Goal: Task Accomplishment & Management: Manage account settings

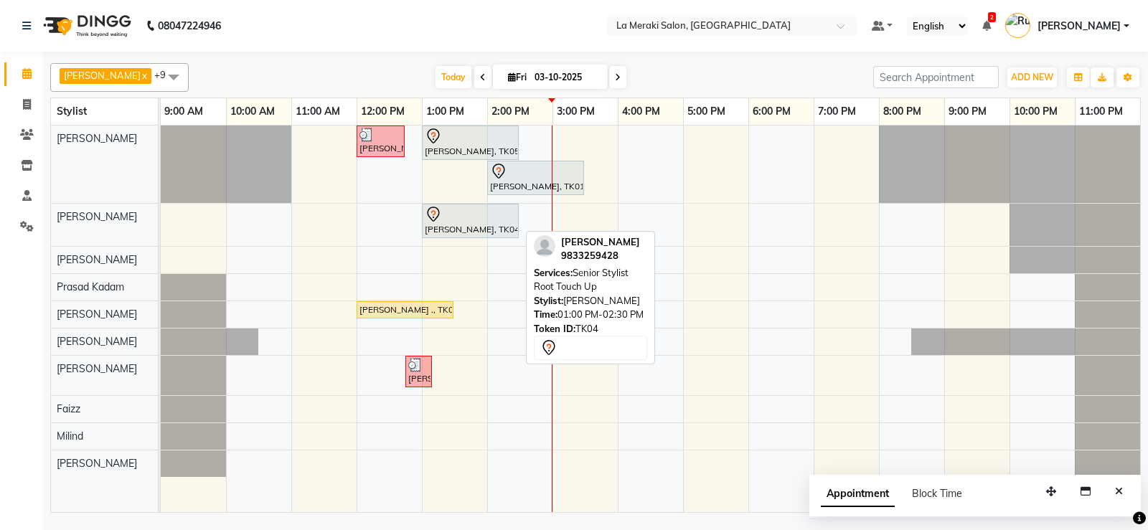
click at [477, 217] on div at bounding box center [470, 214] width 91 height 17
select select "7"
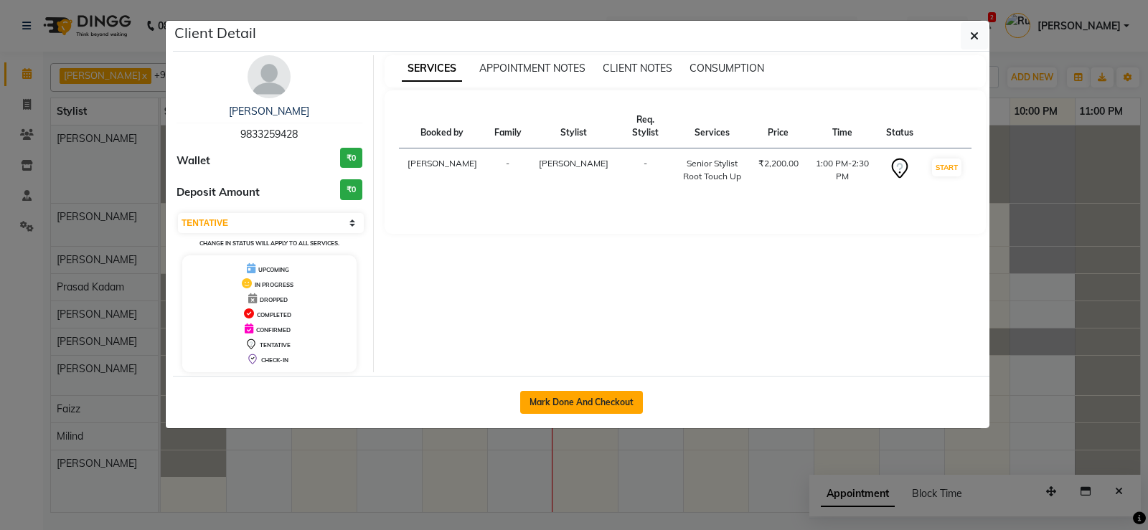
click at [558, 405] on button "Mark Done And Checkout" at bounding box center [581, 402] width 123 height 23
select select "service"
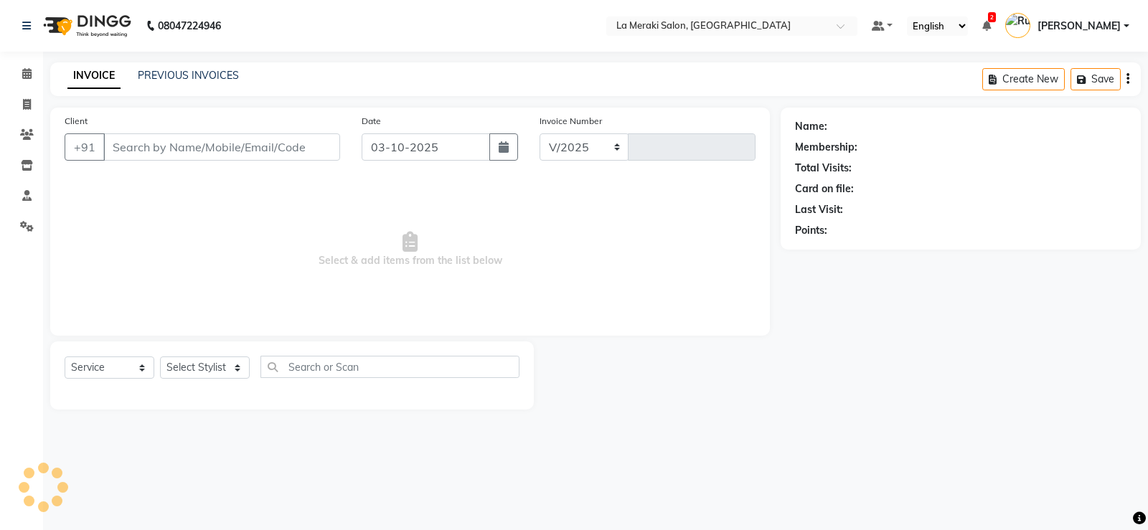
select select "438"
type input "2740"
type input "98******28"
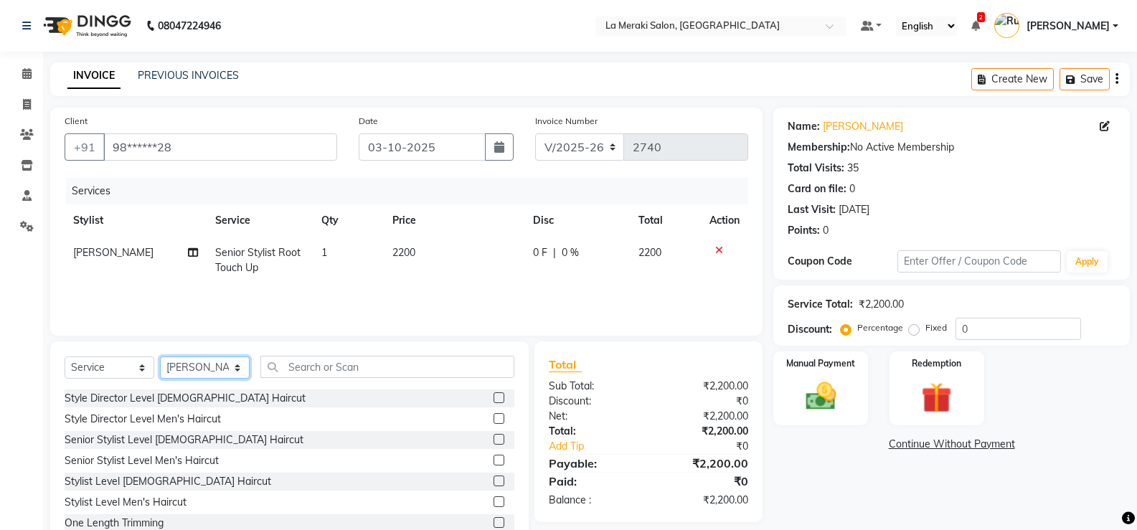
click at [197, 361] on select "Select Stylist [PERSON_NAME] Anus [PERSON_NAME] Faizz [PERSON_NAME] [PERSON_NAM…" at bounding box center [205, 368] width 90 height 22
select select "24520"
click at [160, 357] on select "Select Stylist [PERSON_NAME] Anus [PERSON_NAME] Faizz [PERSON_NAME] [PERSON_NAM…" at bounding box center [205, 368] width 90 height 22
click at [305, 367] on input "text" at bounding box center [387, 367] width 254 height 22
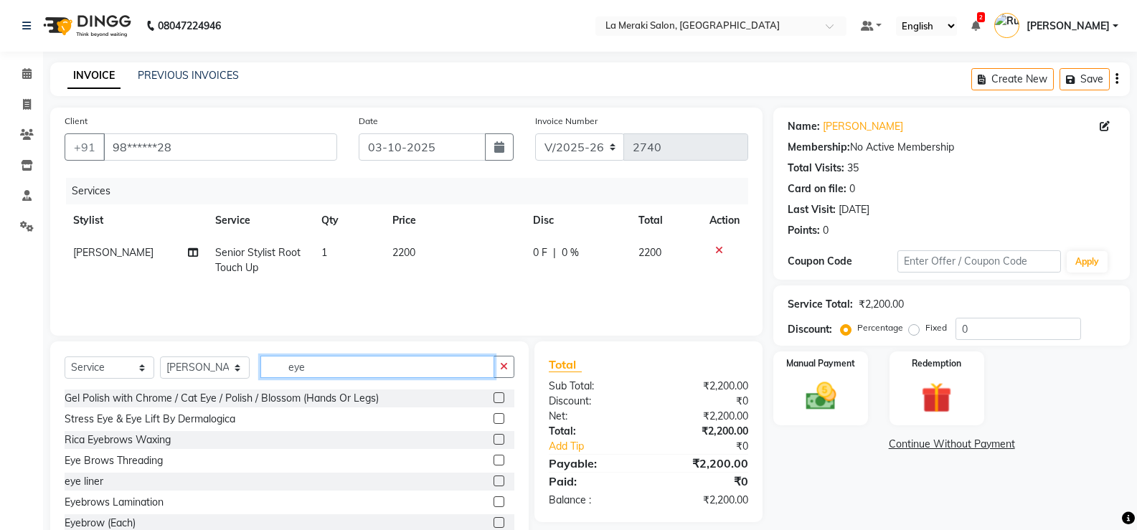
type input "eye"
click at [494, 461] on label at bounding box center [499, 460] width 11 height 11
click at [494, 461] on input "checkbox" at bounding box center [498, 460] width 9 height 9
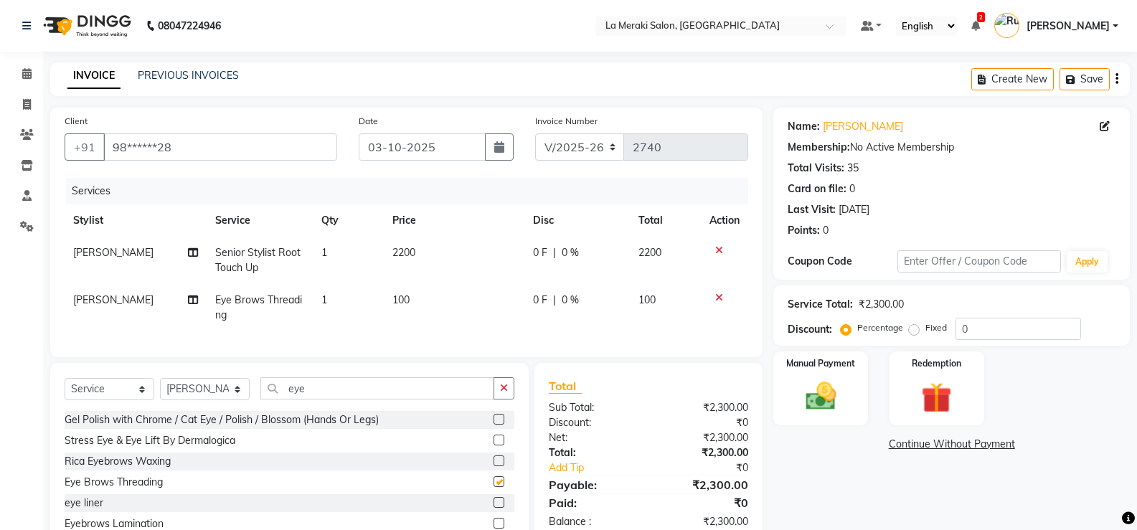
checkbox input "false"
click at [385, 400] on input "eye" at bounding box center [377, 388] width 234 height 22
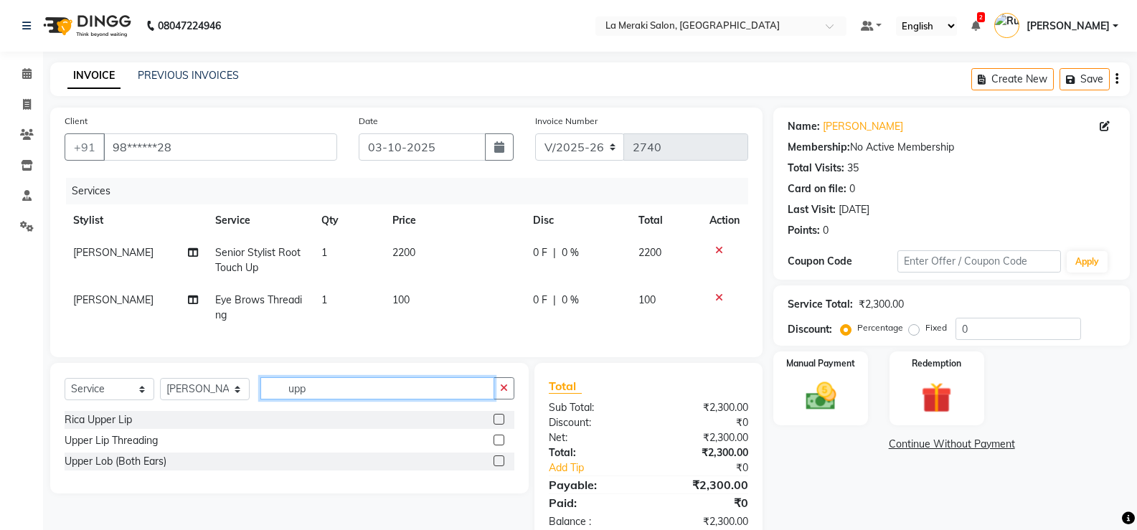
type input "upp"
click at [495, 446] on label at bounding box center [499, 440] width 11 height 11
click at [495, 446] on input "checkbox" at bounding box center [498, 440] width 9 height 9
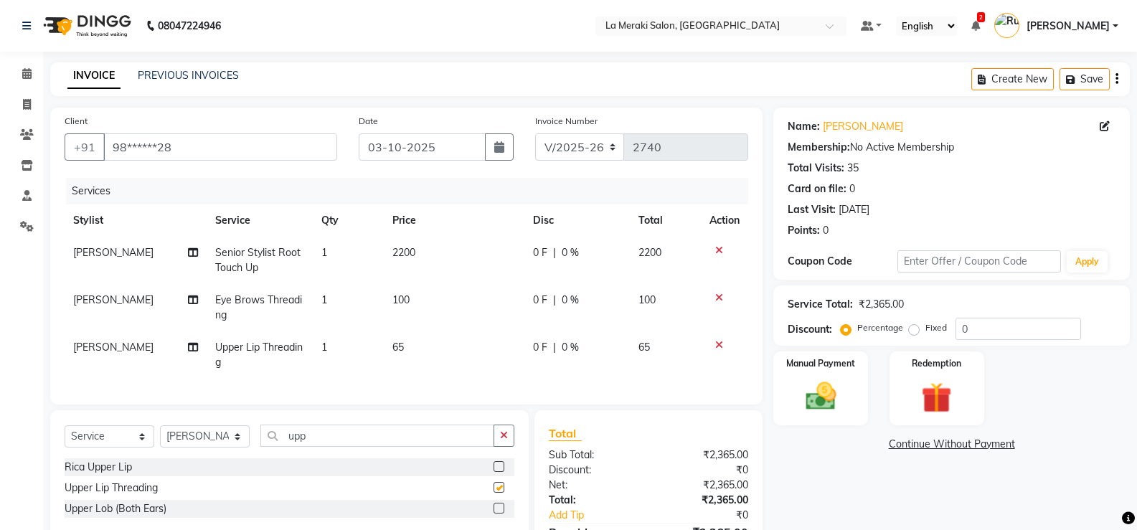
checkbox input "false"
click at [823, 403] on img at bounding box center [820, 396] width 51 height 37
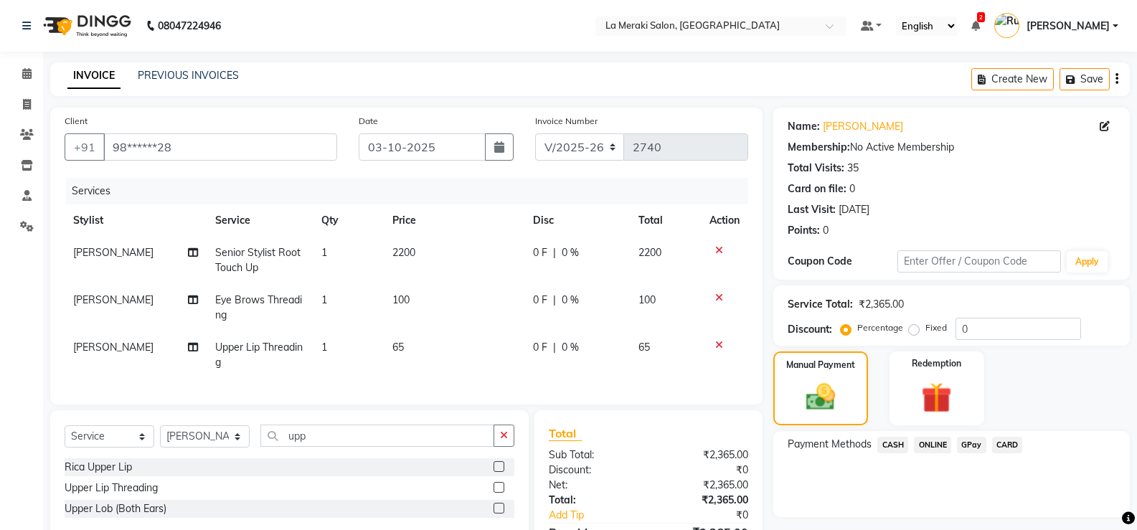
scroll to position [93, 0]
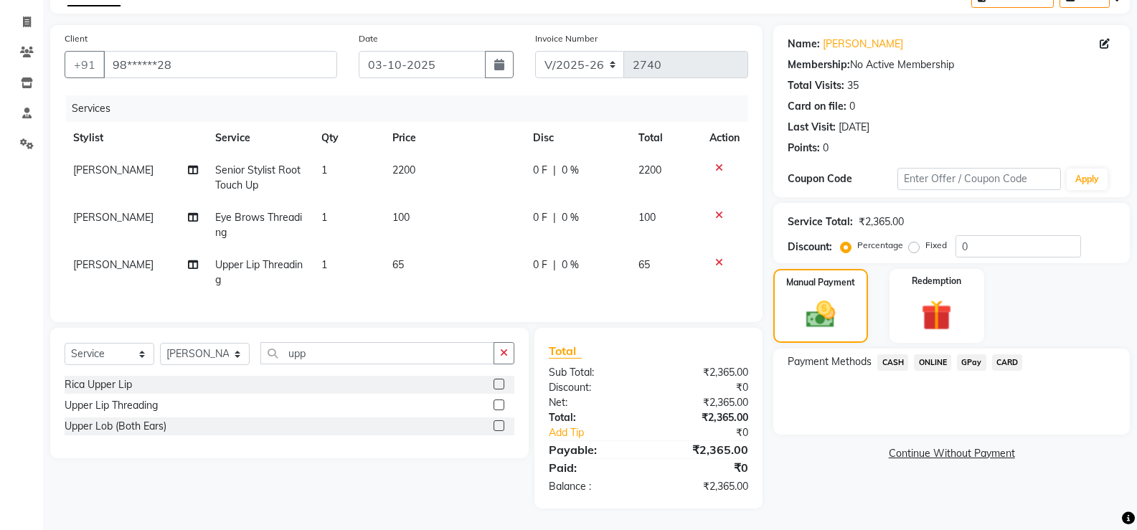
click at [893, 354] on span "CASH" at bounding box center [892, 362] width 31 height 17
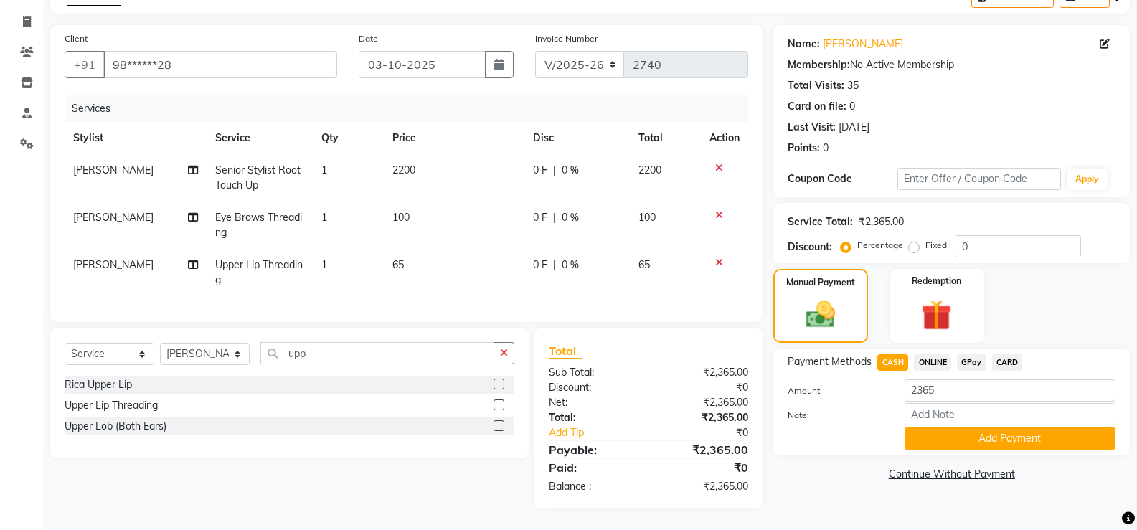
click at [936, 428] on button "Add Payment" at bounding box center [1010, 439] width 211 height 22
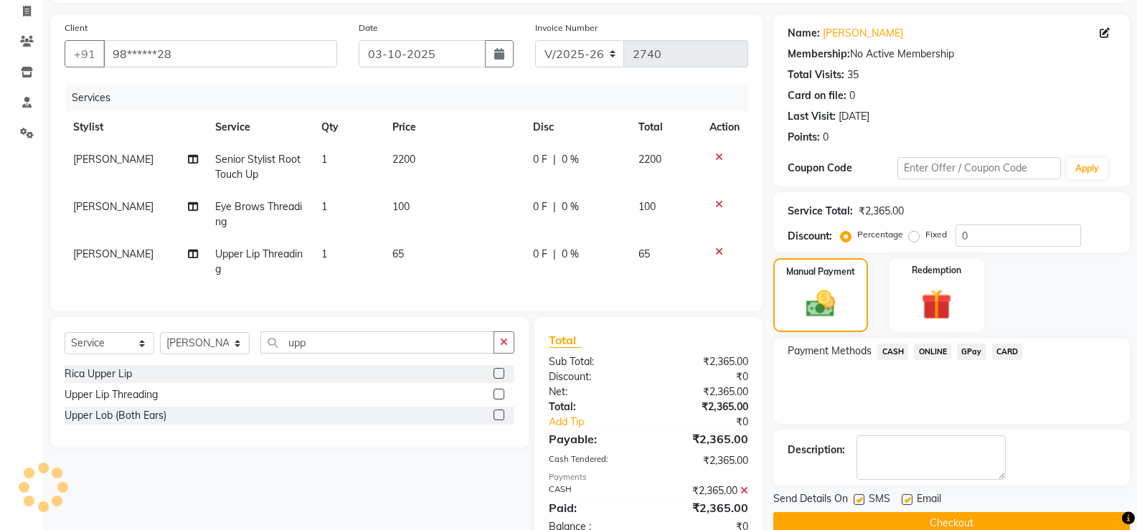
scroll to position [144, 0]
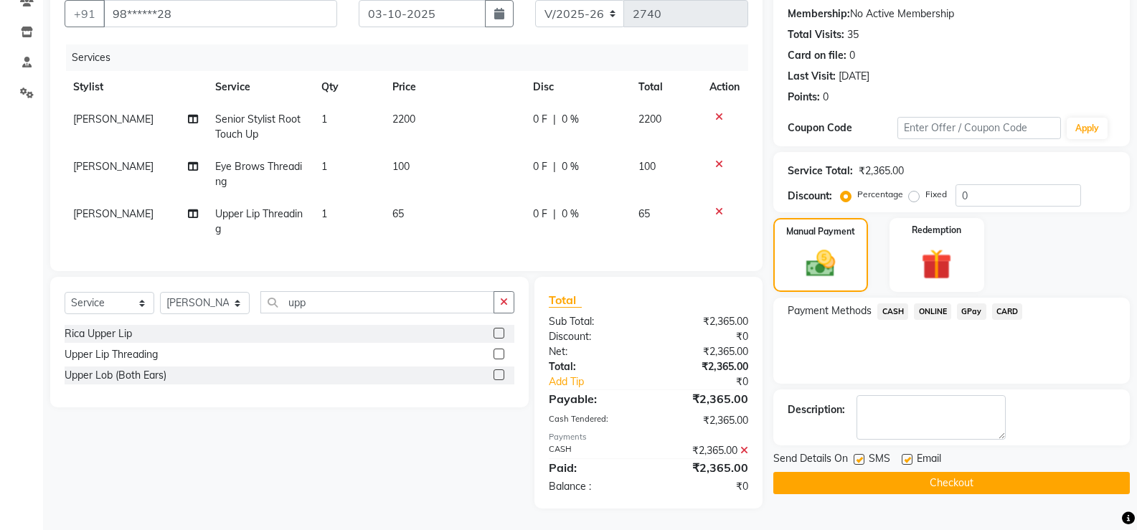
click at [860, 454] on label at bounding box center [859, 459] width 11 height 11
click at [860, 456] on input "checkbox" at bounding box center [858, 460] width 9 height 9
checkbox input "false"
click at [904, 454] on label at bounding box center [907, 459] width 11 height 11
click at [904, 456] on input "checkbox" at bounding box center [906, 460] width 9 height 9
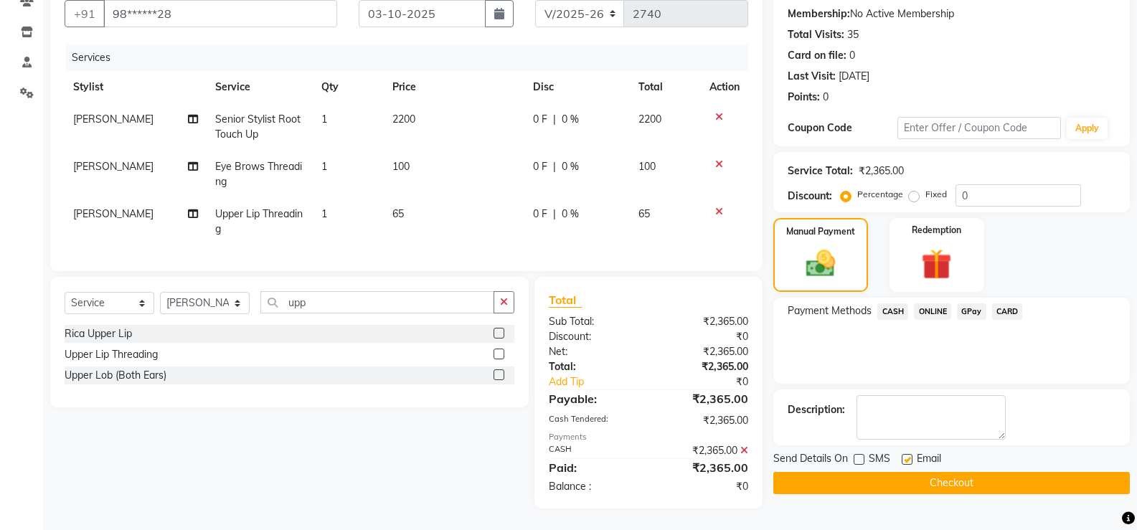
checkbox input "false"
click at [908, 479] on button "Checkout" at bounding box center [951, 483] width 357 height 22
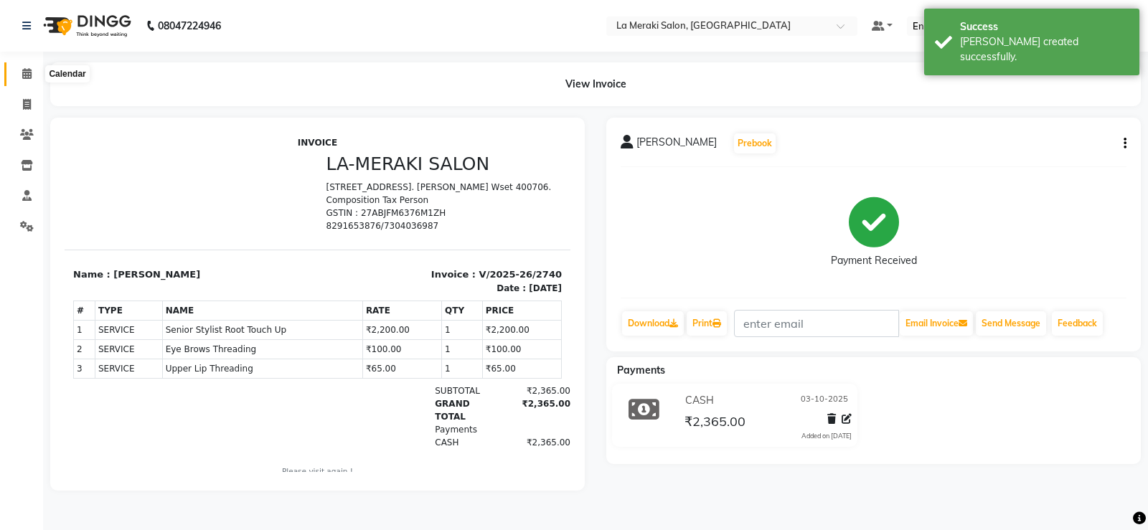
click at [19, 72] on span at bounding box center [26, 74] width 25 height 17
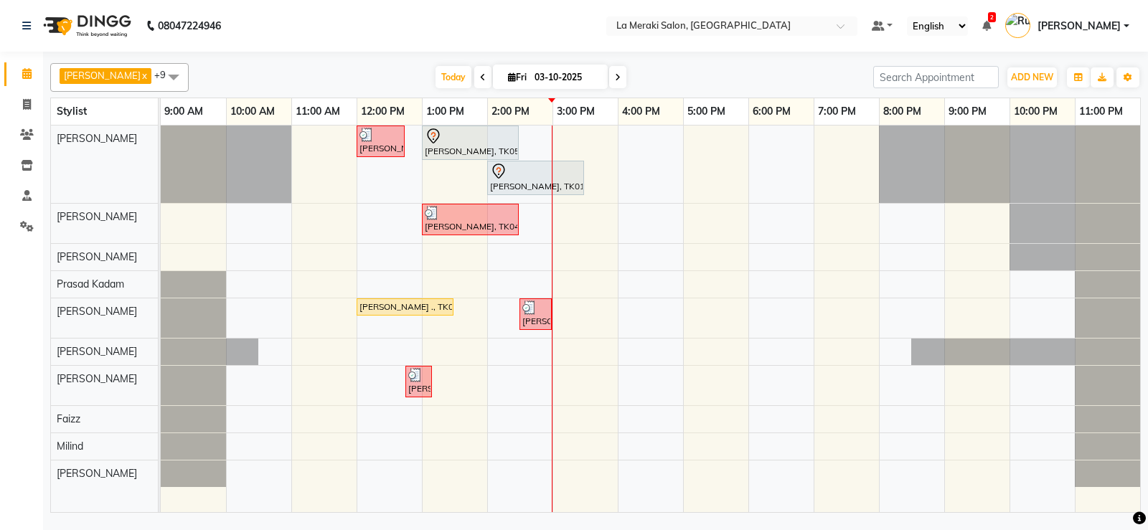
click at [517, 471] on div "[PERSON_NAME], TK03, 12:00 PM-12:45 PM, Stylist Level Men's Haircut [PERSON_NAM…" at bounding box center [650, 319] width 979 height 387
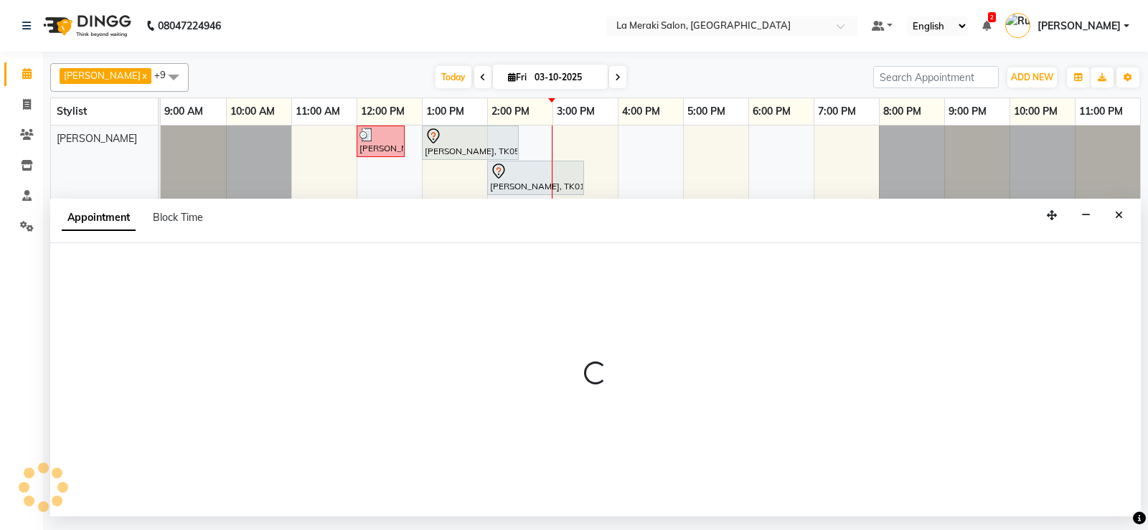
select select "92930"
select select "tentative"
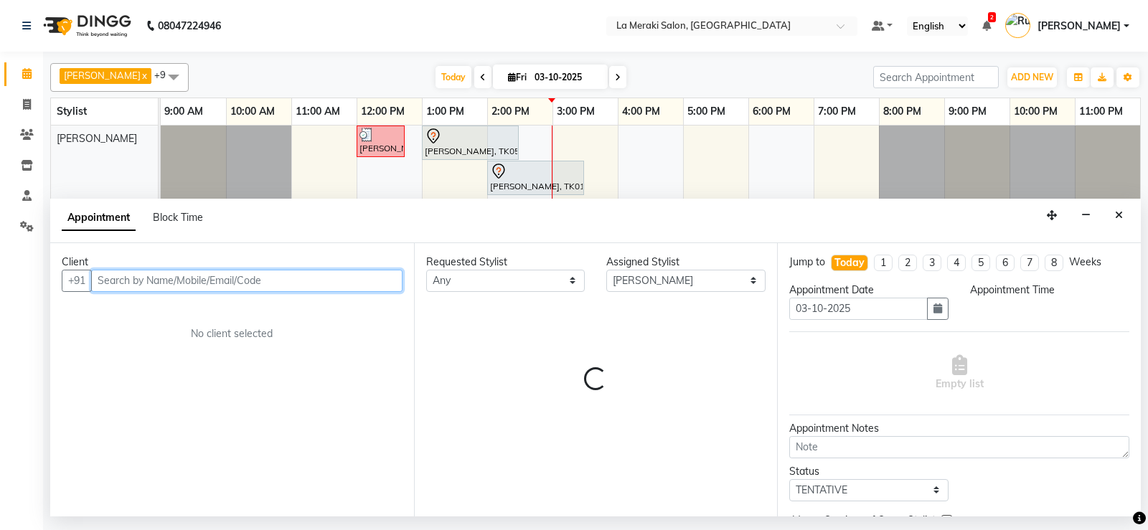
select select "840"
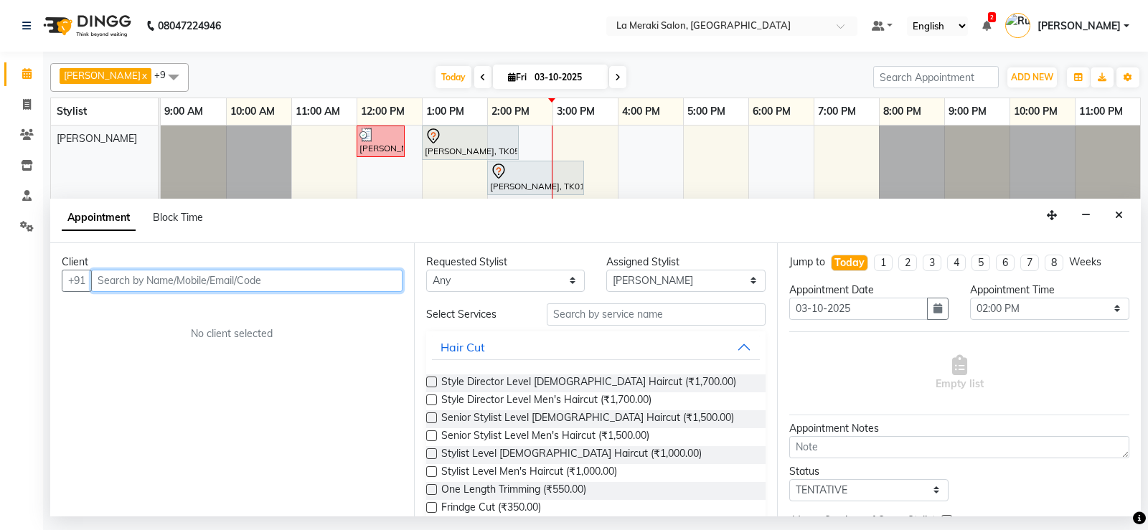
click at [207, 277] on input "text" at bounding box center [246, 281] width 311 height 22
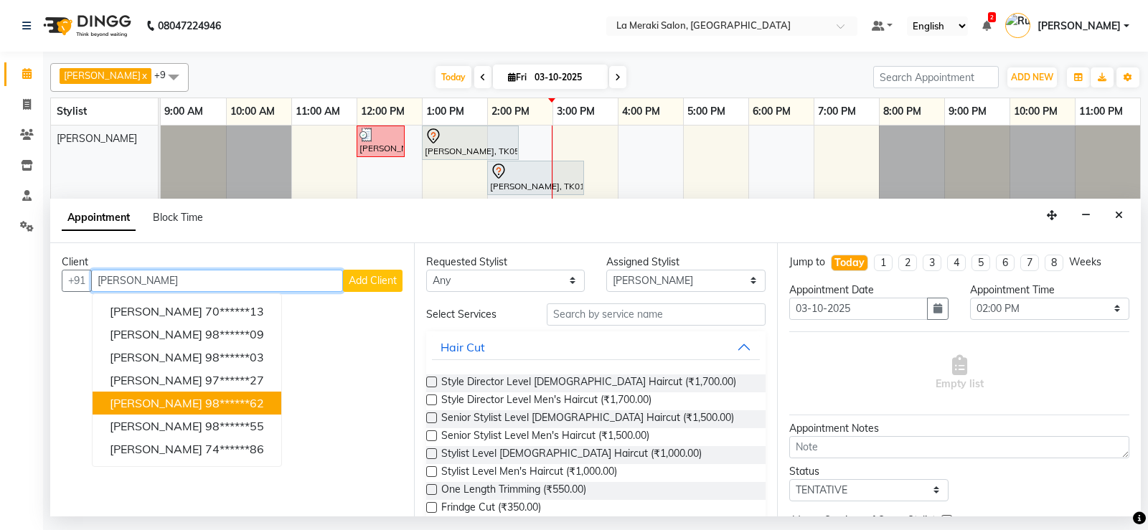
click at [169, 402] on span "[PERSON_NAME]" at bounding box center [156, 403] width 93 height 14
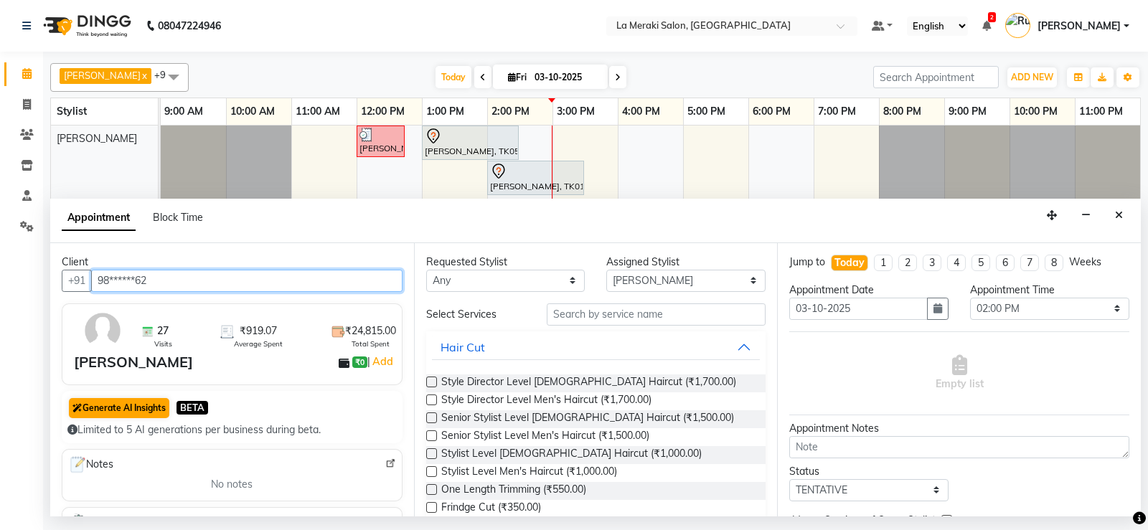
scroll to position [143, 0]
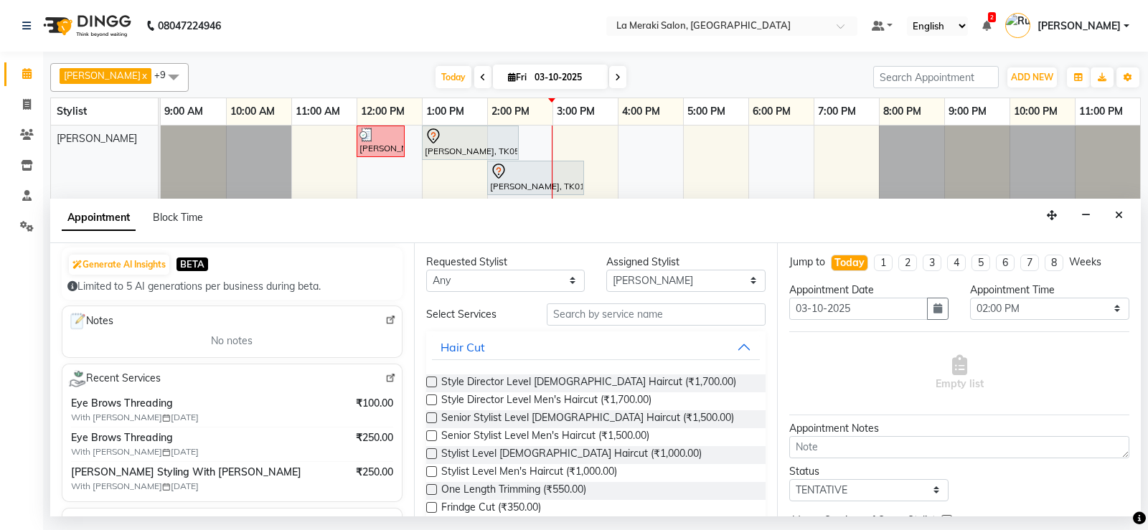
type input "98******62"
click at [649, 318] on input "text" at bounding box center [657, 314] width 220 height 22
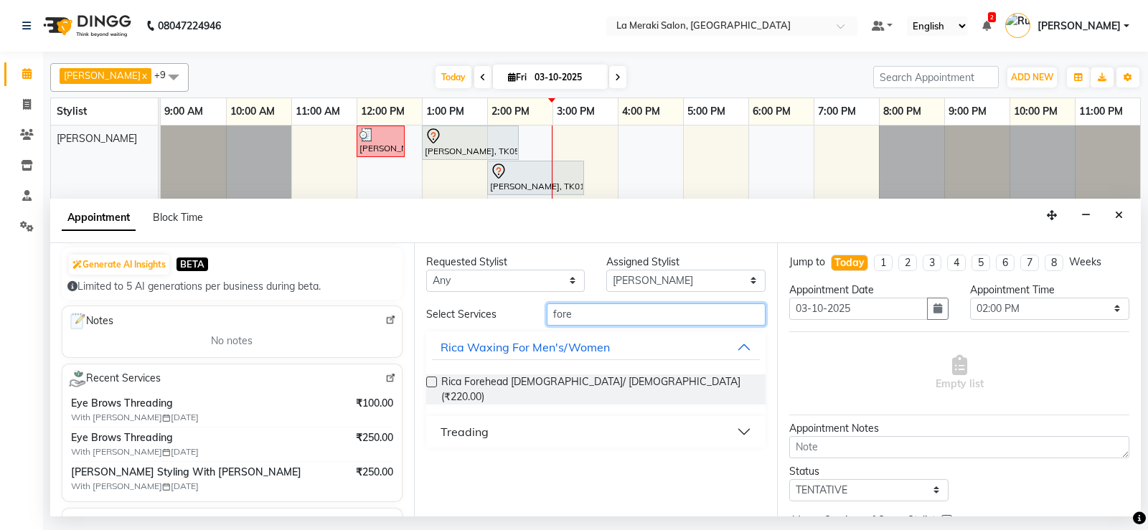
type input "fore"
click at [429, 385] on label at bounding box center [431, 382] width 11 height 11
click at [429, 385] on input "checkbox" at bounding box center [430, 383] width 9 height 9
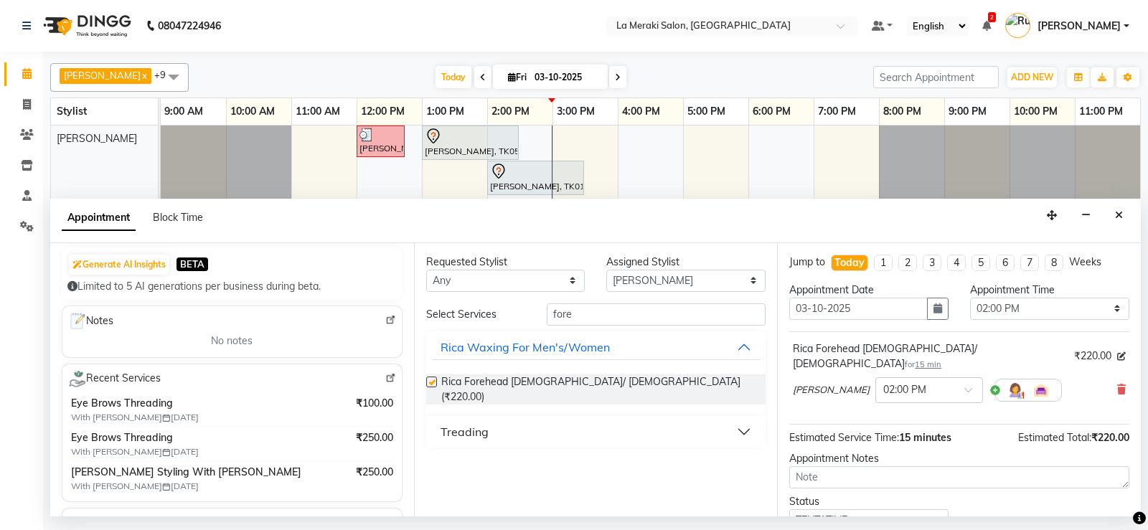
checkbox input "false"
click at [599, 308] on input "fore" at bounding box center [657, 314] width 220 height 22
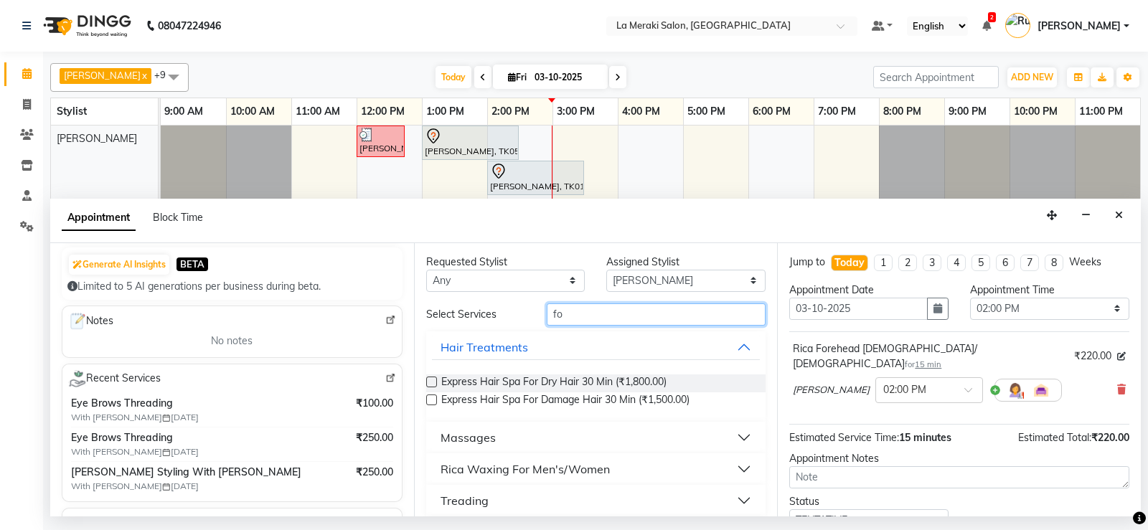
type input "f"
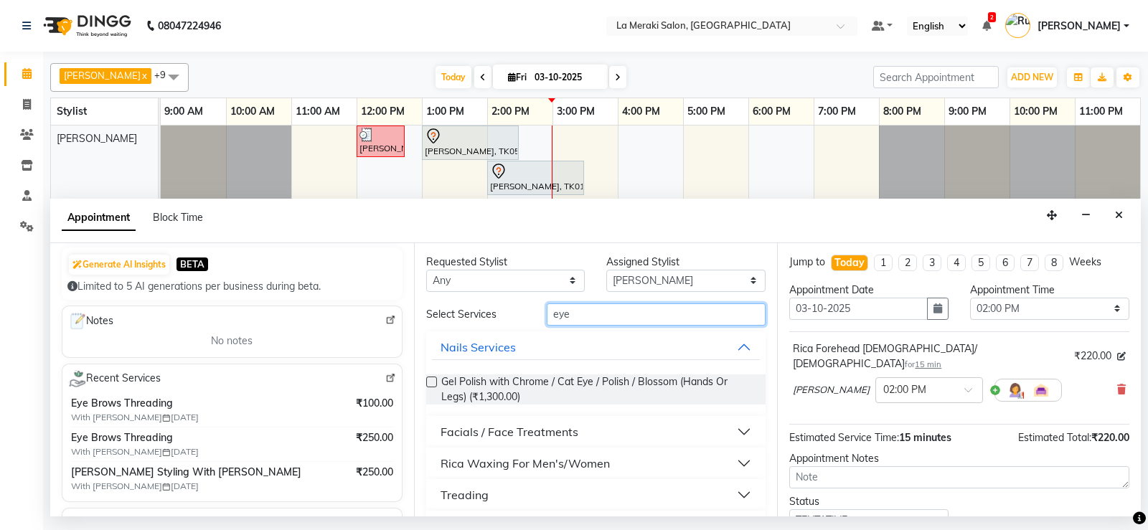
type input "eye"
click at [732, 491] on button "Treading" at bounding box center [596, 495] width 329 height 26
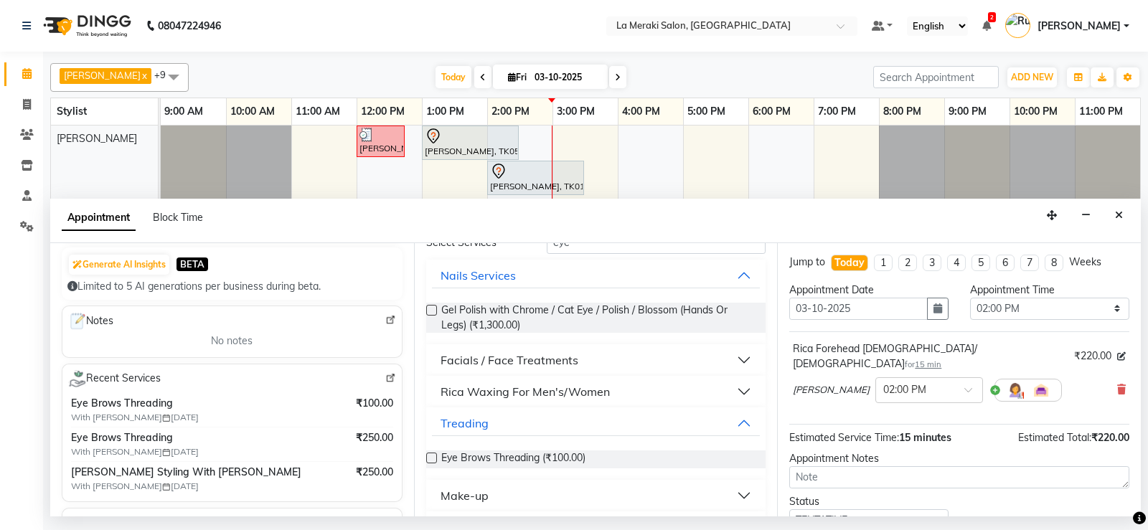
click at [433, 457] on label at bounding box center [431, 458] width 11 height 11
click at [433, 457] on input "checkbox" at bounding box center [430, 459] width 9 height 9
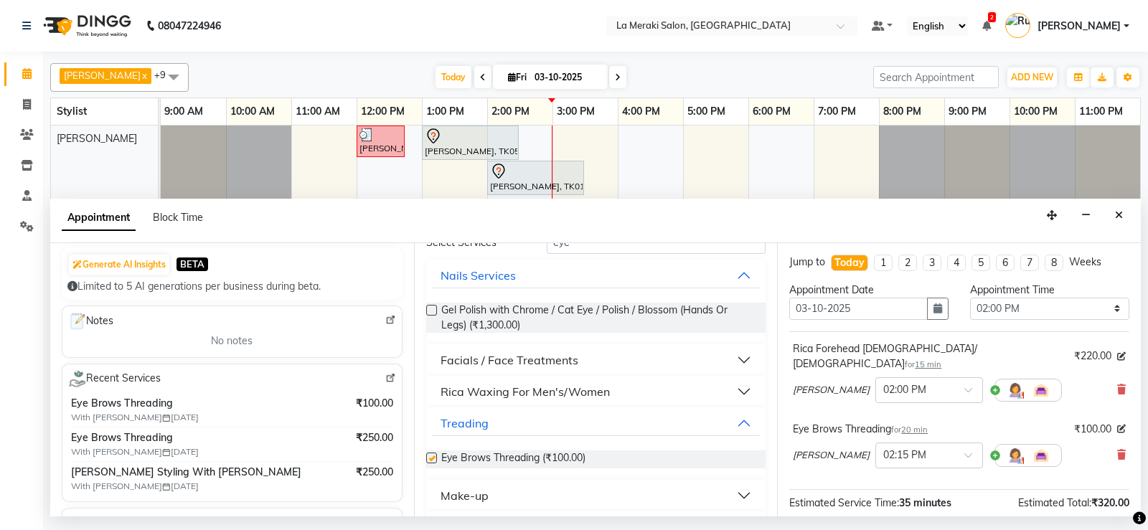
checkbox input "false"
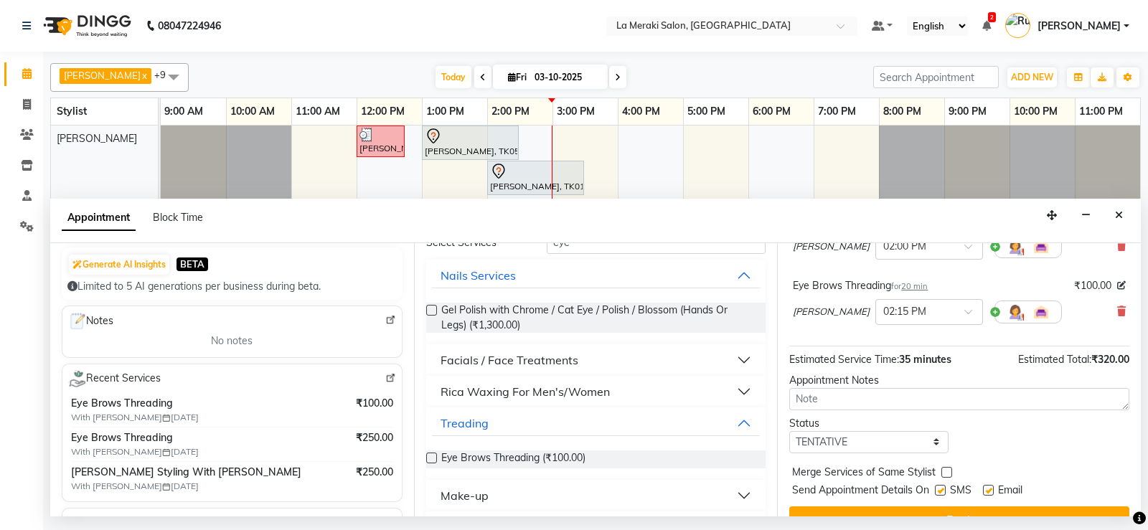
click at [941, 485] on label at bounding box center [940, 490] width 11 height 11
click at [941, 487] on input "checkbox" at bounding box center [939, 491] width 9 height 9
checkbox input "false"
click at [988, 485] on label at bounding box center [988, 490] width 11 height 11
click at [988, 487] on input "checkbox" at bounding box center [987, 491] width 9 height 9
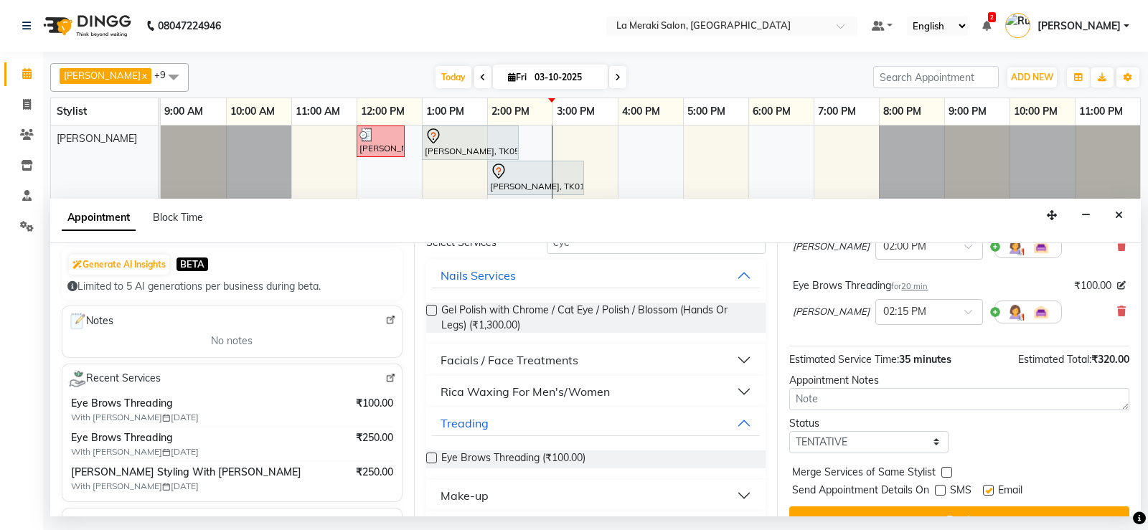
checkbox input "false"
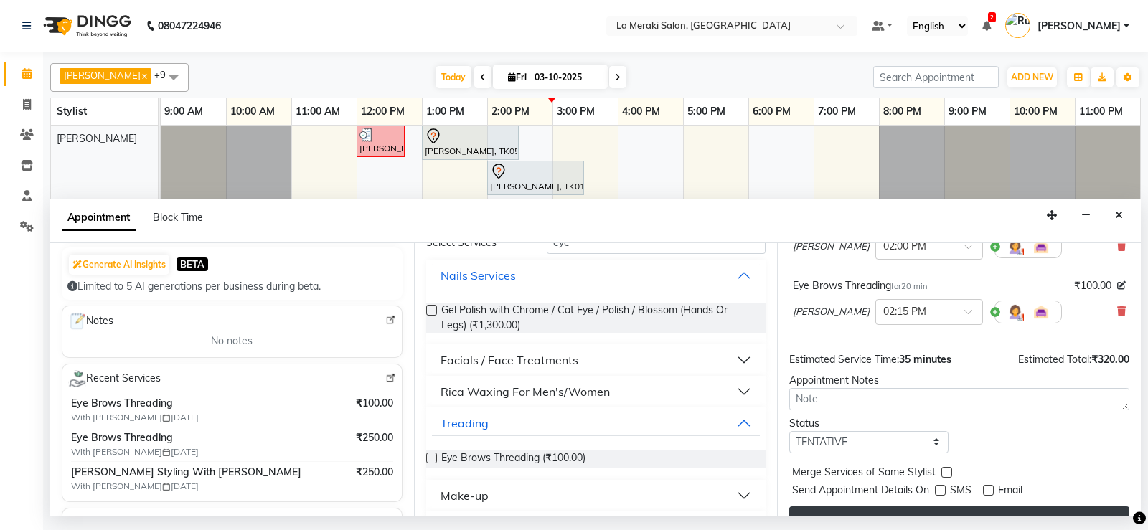
click at [976, 507] on button "Book" at bounding box center [959, 520] width 340 height 26
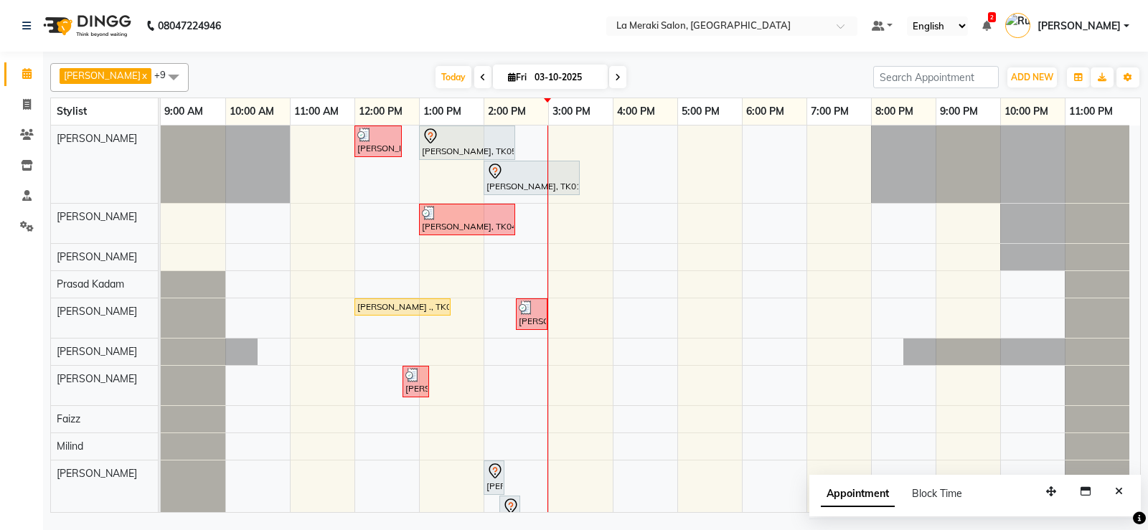
scroll to position [26, 0]
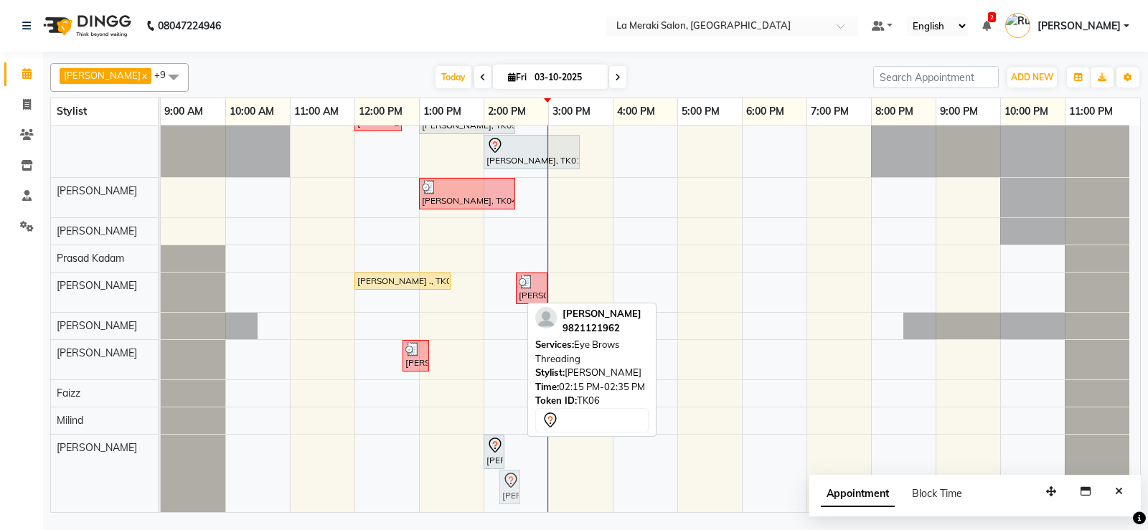
drag, startPoint x: 509, startPoint y: 487, endPoint x: 535, endPoint y: 484, distance: 26.8
click at [535, 484] on div "[PERSON_NAME], TK03, 12:00 PM-12:45 PM, Stylist Level Men's Haircut [PERSON_NAM…" at bounding box center [650, 306] width 979 height 413
drag, startPoint x: 506, startPoint y: 484, endPoint x: 525, endPoint y: 485, distance: 19.4
click at [530, 485] on div "[PERSON_NAME], TK03, 12:00 PM-12:45 PM, Stylist Level Men's Haircut [PERSON_NAM…" at bounding box center [650, 306] width 979 height 413
click at [489, 451] on icon at bounding box center [494, 445] width 17 height 17
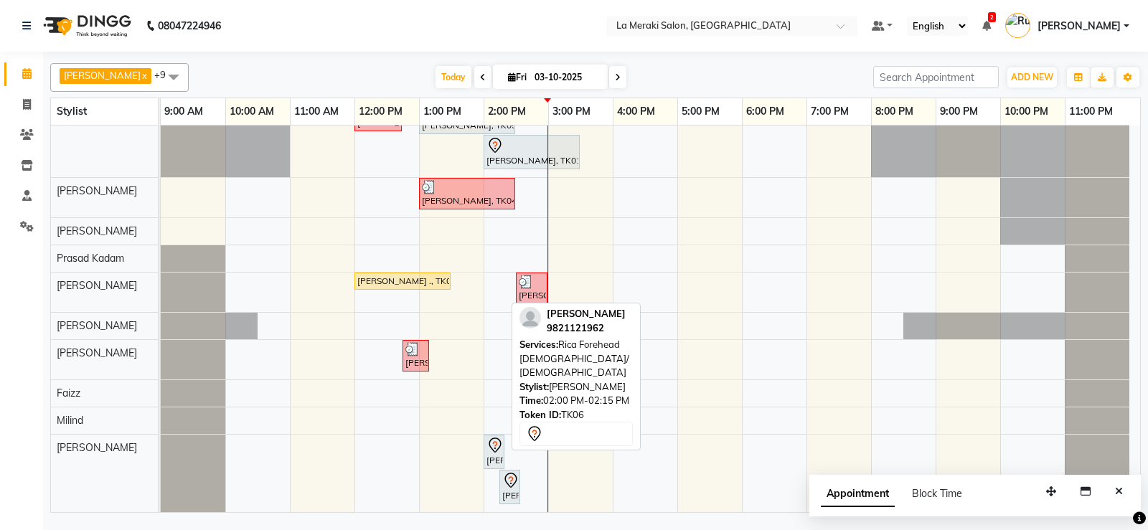
select select "7"
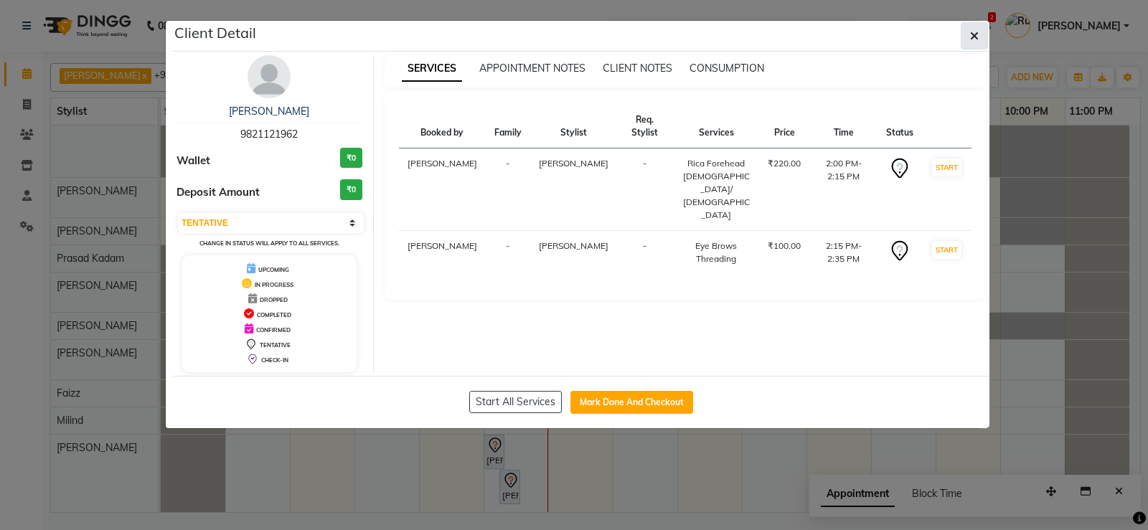
click at [976, 33] on icon "button" at bounding box center [974, 35] width 9 height 11
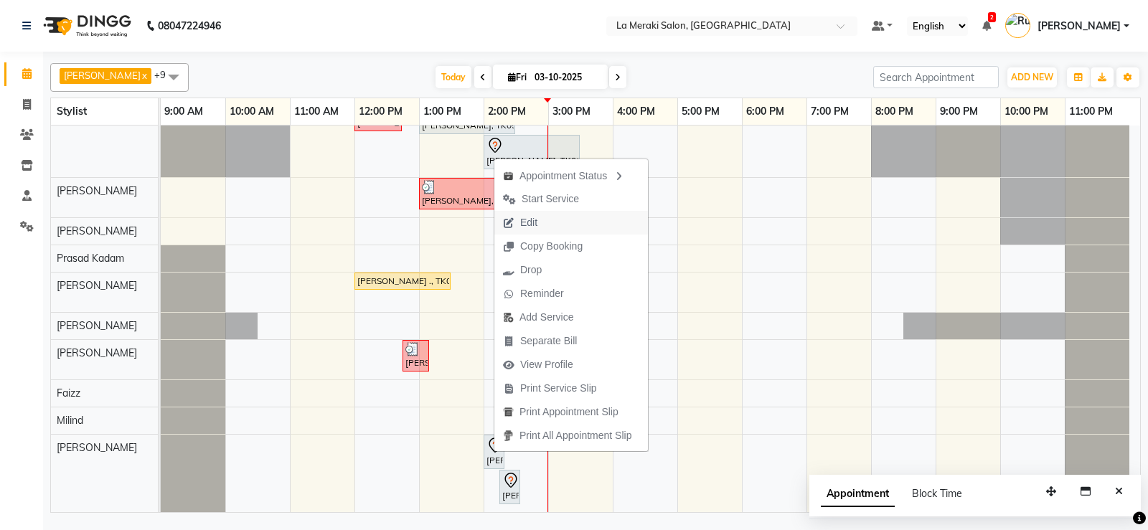
click at [519, 220] on span "Edit" at bounding box center [520, 223] width 52 height 24
select select "tentative"
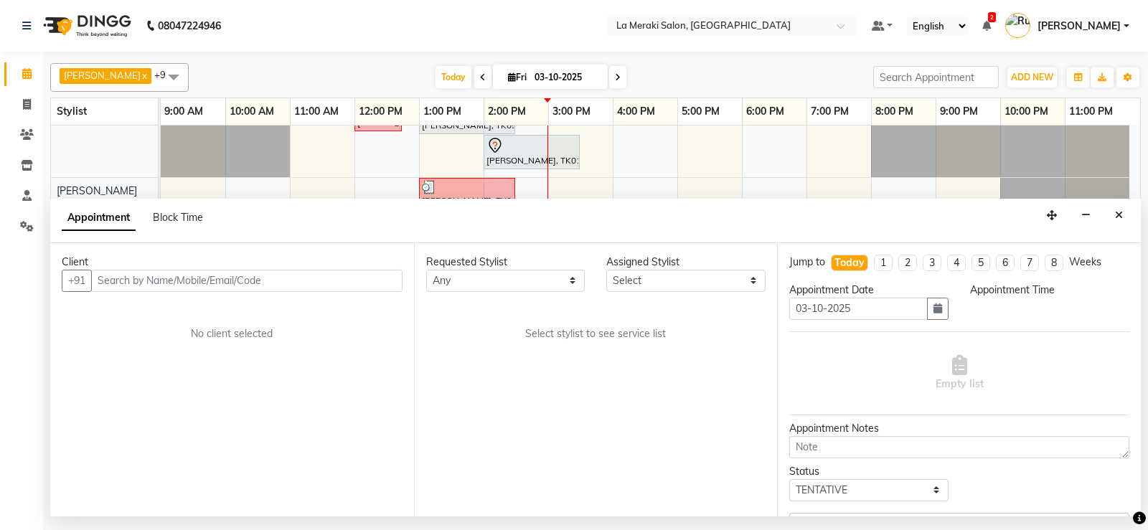
select select "92930"
select select "840"
select select "110"
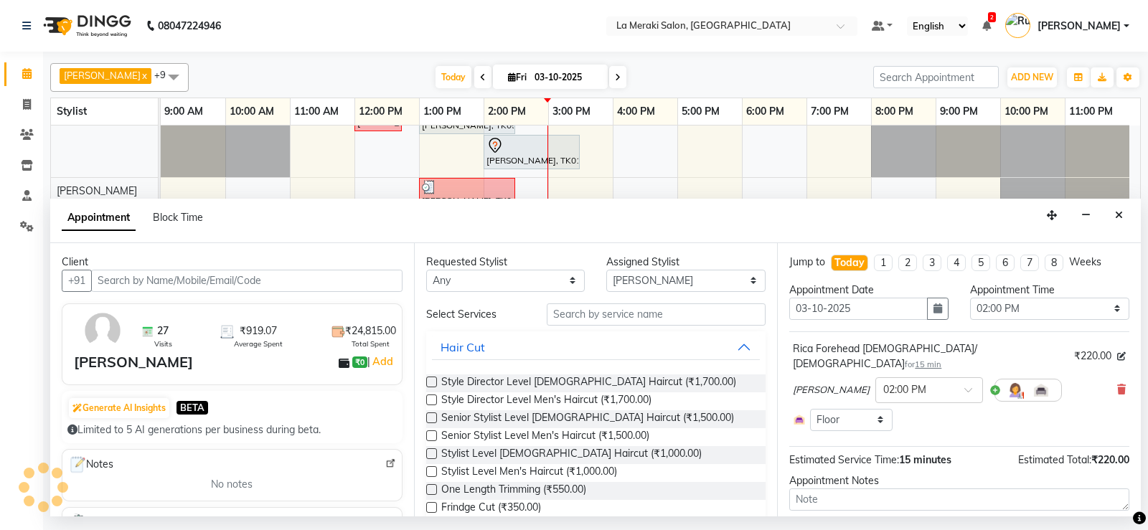
select select "110"
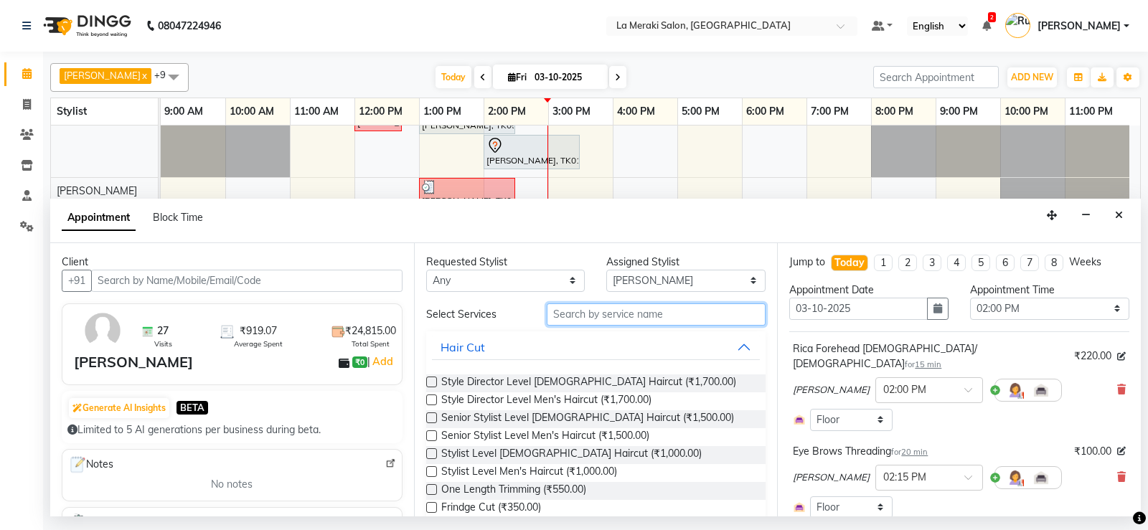
click at [601, 318] on input "text" at bounding box center [657, 314] width 220 height 22
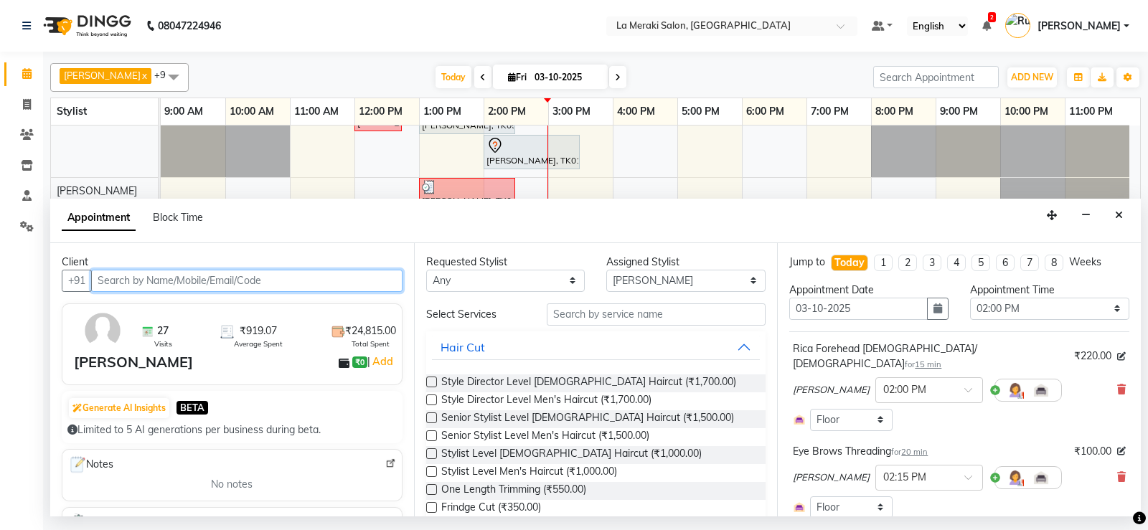
click at [277, 283] on input "text" at bounding box center [246, 281] width 311 height 22
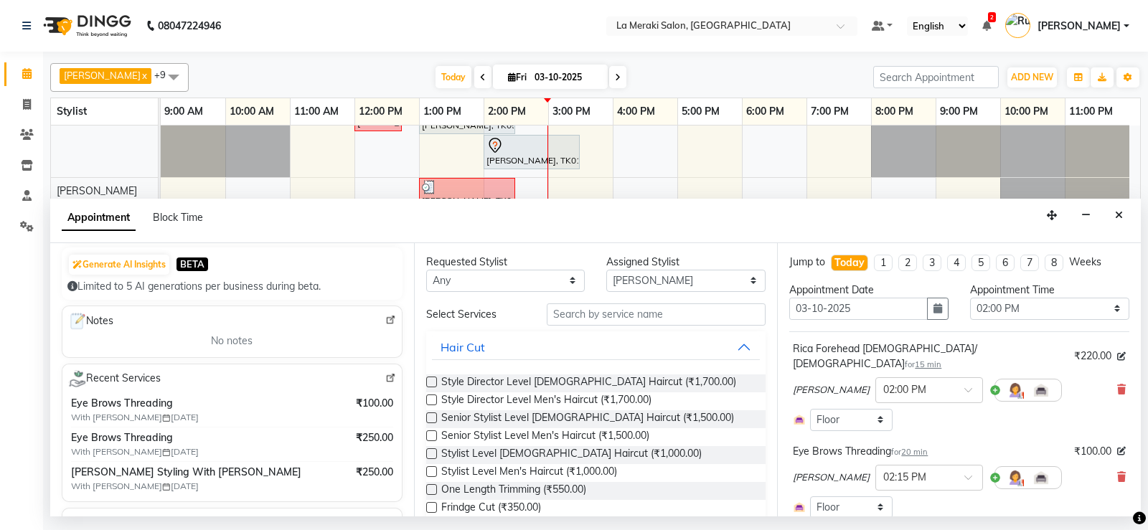
scroll to position [163, 0]
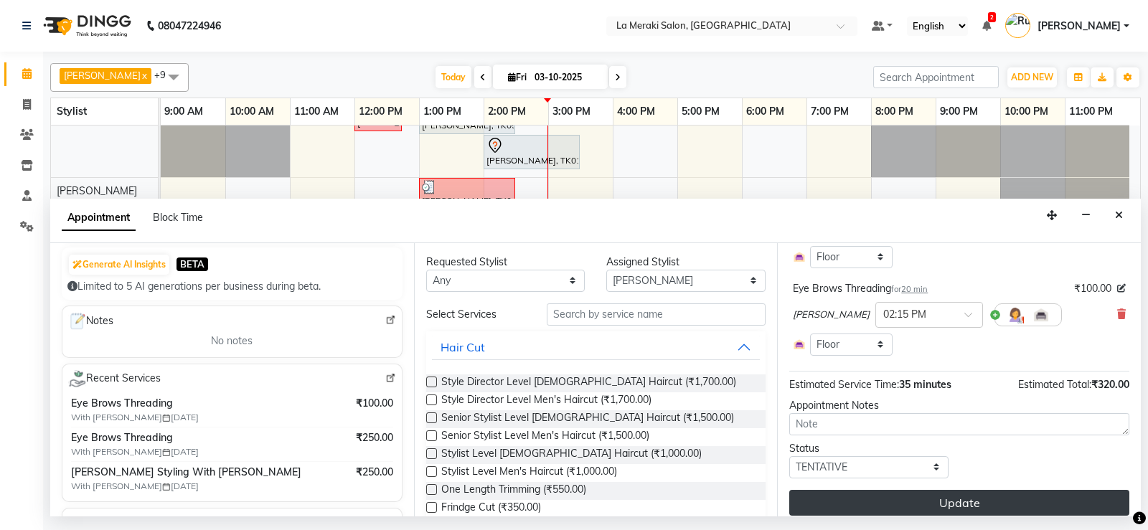
click at [928, 492] on button "Update" at bounding box center [959, 503] width 340 height 26
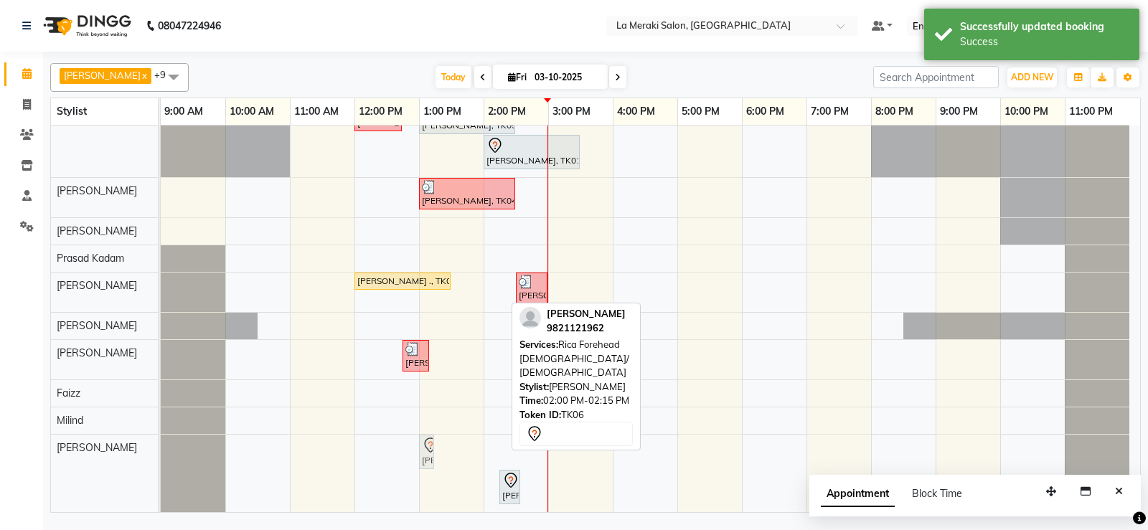
drag, startPoint x: 491, startPoint y: 455, endPoint x: 471, endPoint y: 462, distance: 21.3
click at [471, 462] on div "[PERSON_NAME], TK03, 12:00 PM-12:45 PM, Stylist Level Men's Haircut [PERSON_NAM…" at bounding box center [650, 306] width 979 height 413
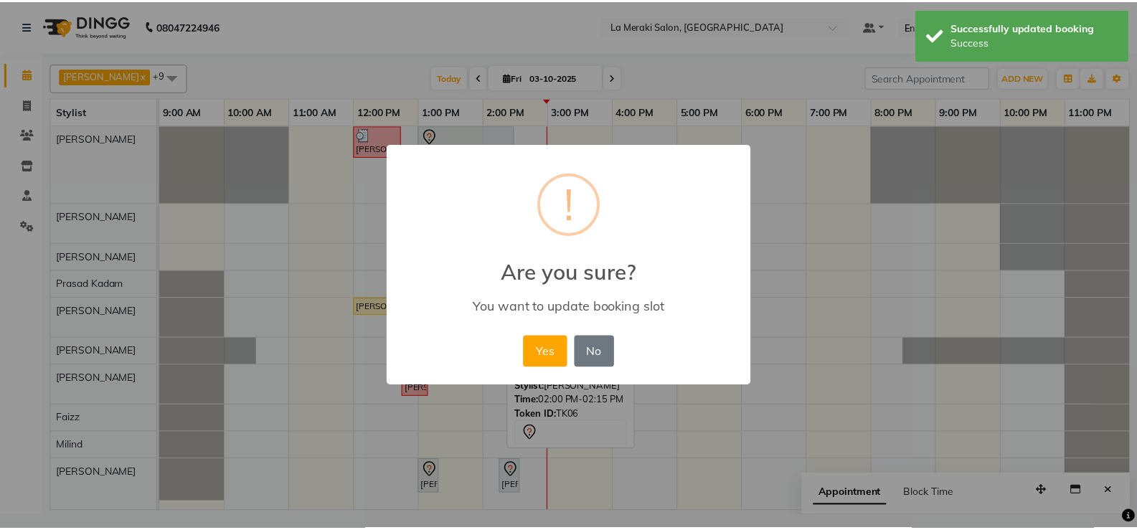
scroll to position [0, 0]
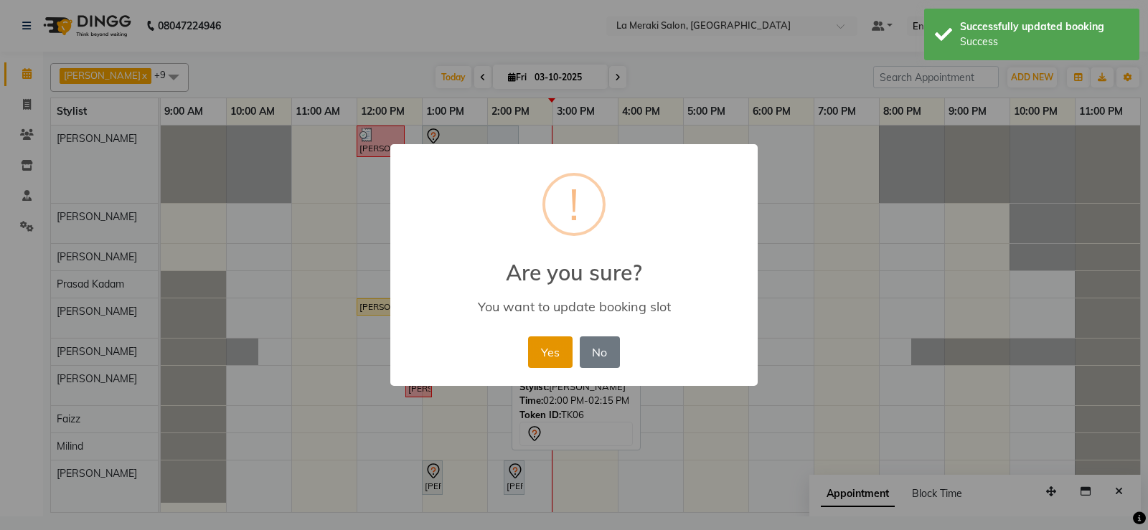
click at [548, 356] on button "Yes" at bounding box center [550, 353] width 44 height 32
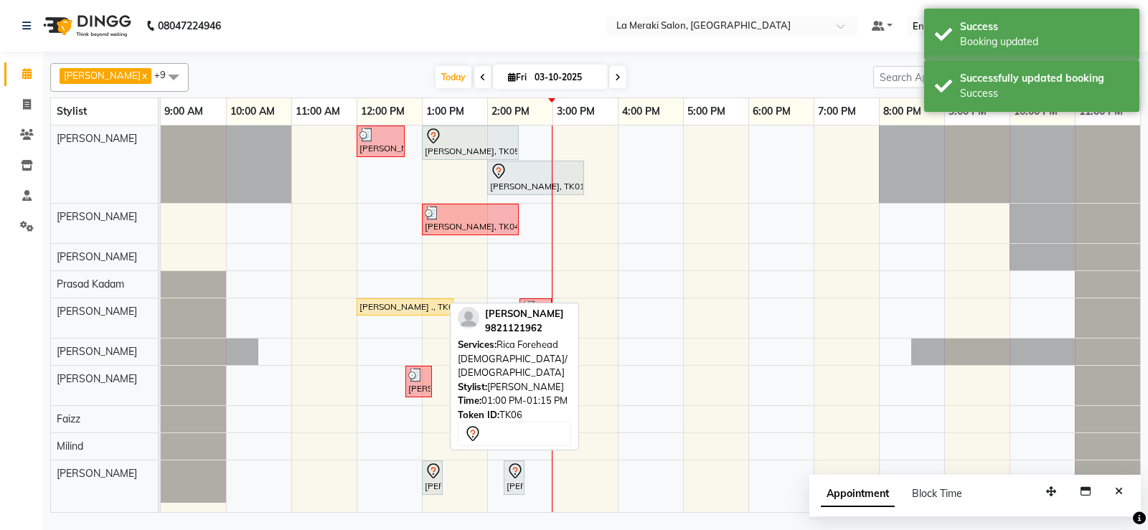
click at [428, 480] on div "[PERSON_NAME], TK06, 01:00 PM-01:15 PM, Rica Forehead [DEMOGRAPHIC_DATA]/ [DEMO…" at bounding box center [432, 478] width 18 height 30
select select "7"
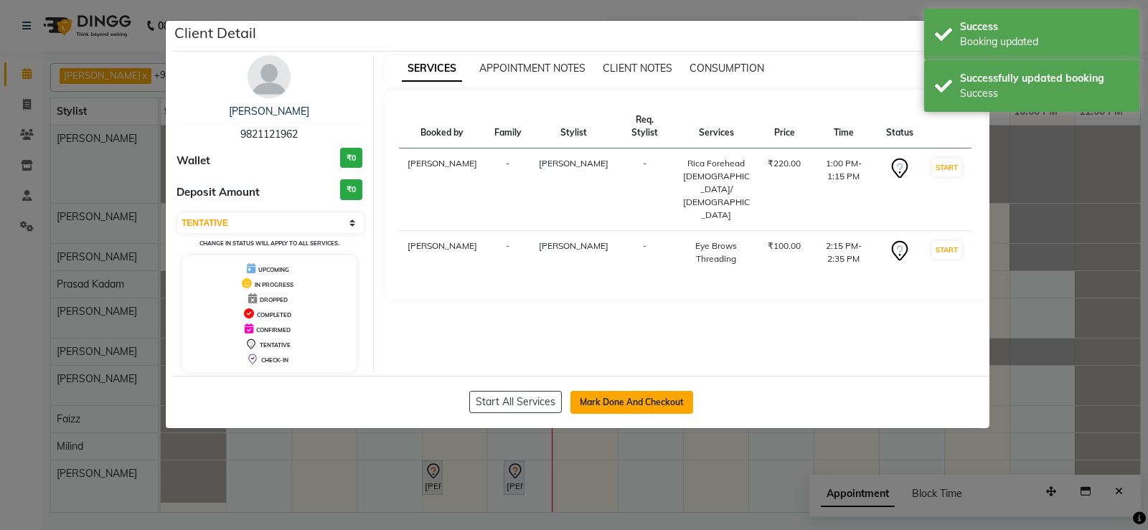
click at [590, 405] on button "Mark Done And Checkout" at bounding box center [631, 402] width 123 height 23
select select "service"
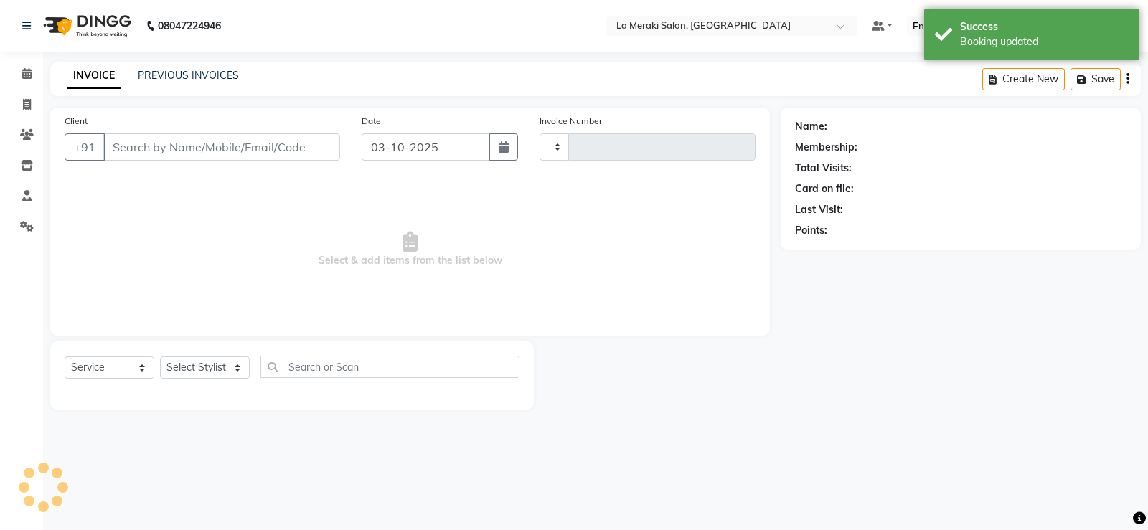
type input "2741"
select select "438"
type input "98******62"
select select "92930"
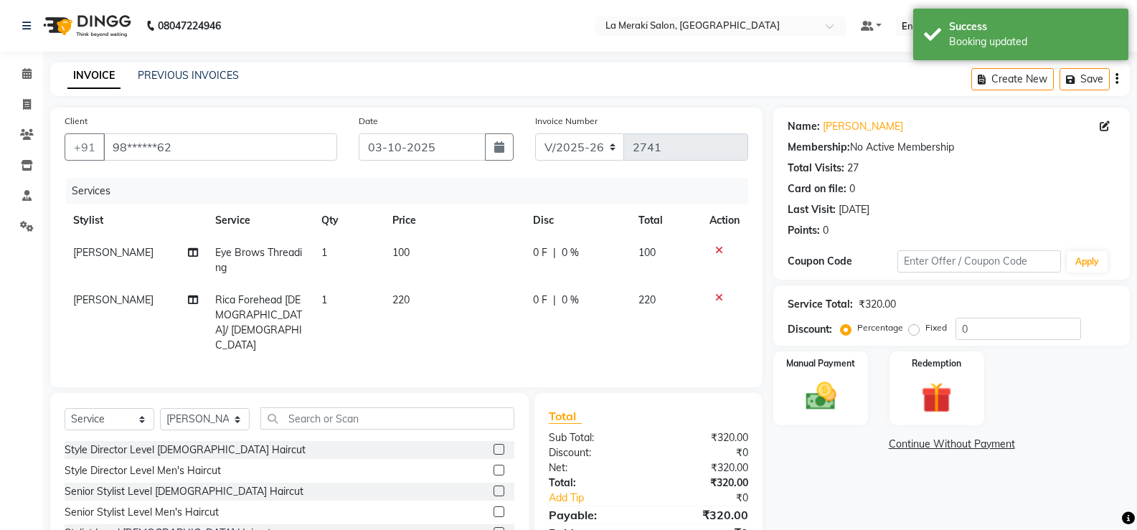
click at [427, 309] on td "220" at bounding box center [454, 322] width 141 height 77
select select "92930"
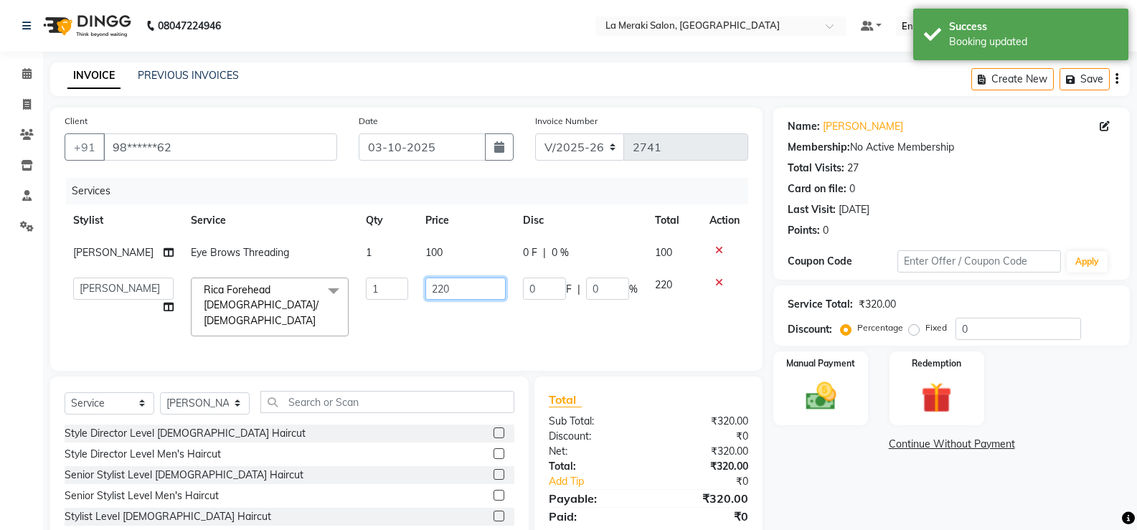
click at [441, 300] on input "220" at bounding box center [465, 289] width 80 height 22
type input "250"
click at [479, 335] on div "Services Stylist Service Qty Price Disc Total Action Shweta [PERSON_NAME] Eye B…" at bounding box center [407, 267] width 684 height 179
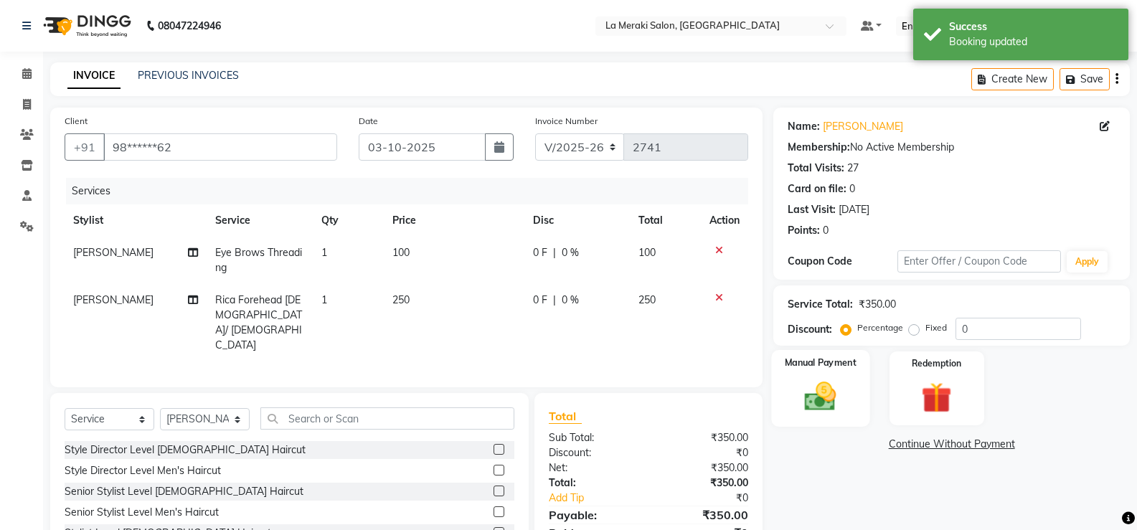
click at [816, 390] on img at bounding box center [820, 396] width 51 height 37
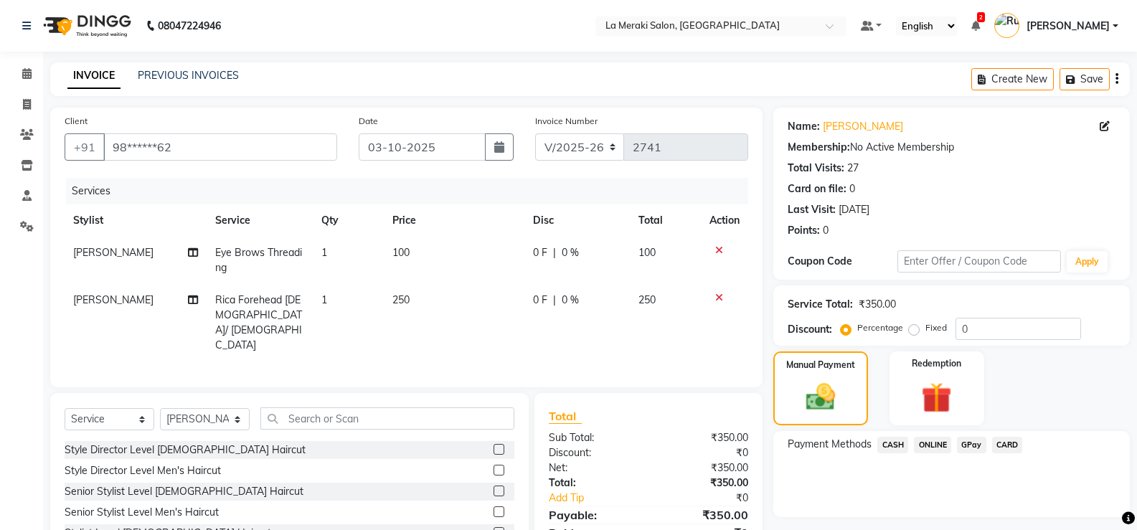
click at [994, 441] on span "CARD" at bounding box center [1007, 445] width 31 height 17
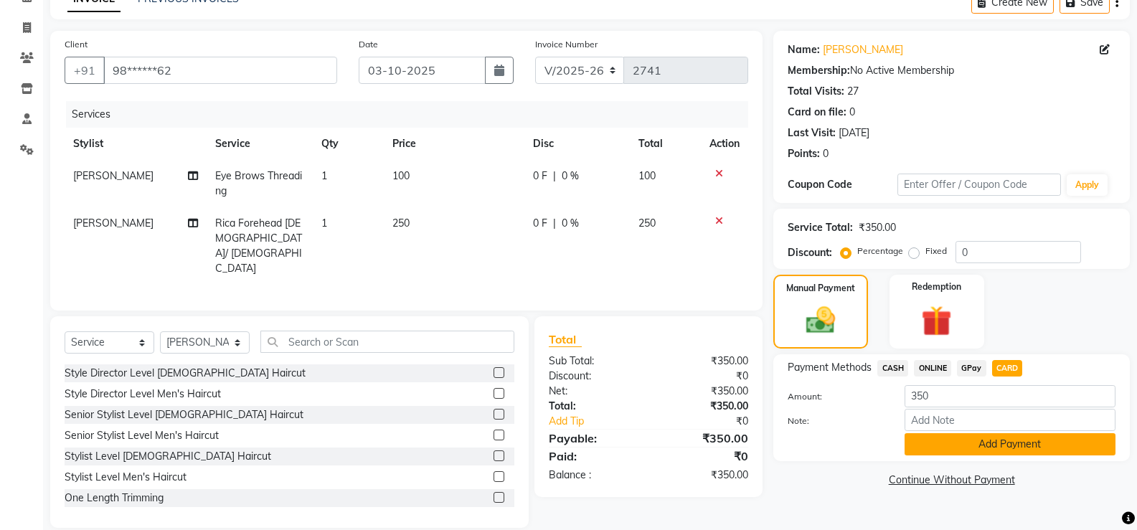
click at [994, 444] on button "Add Payment" at bounding box center [1010, 444] width 211 height 22
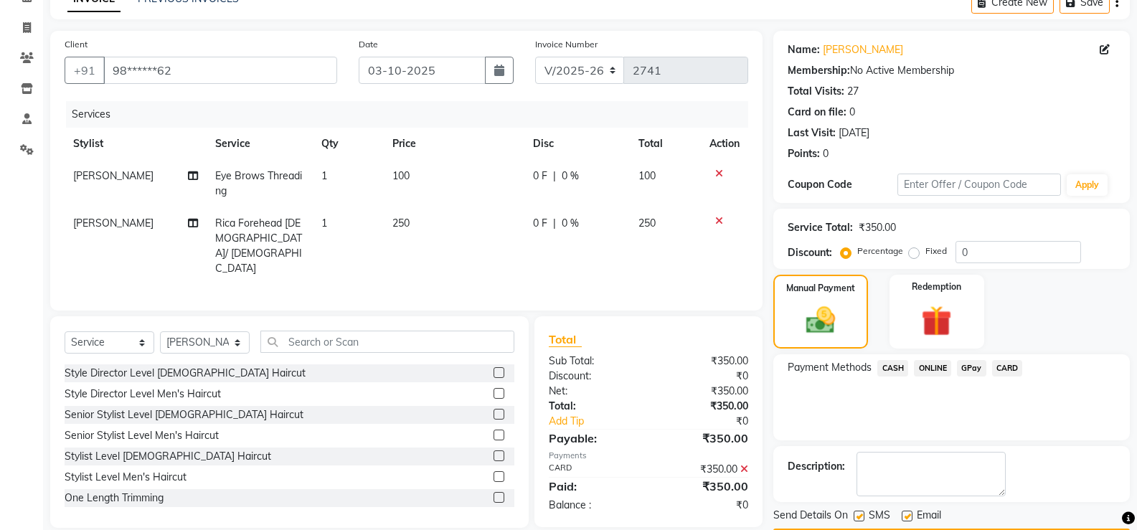
scroll to position [119, 0]
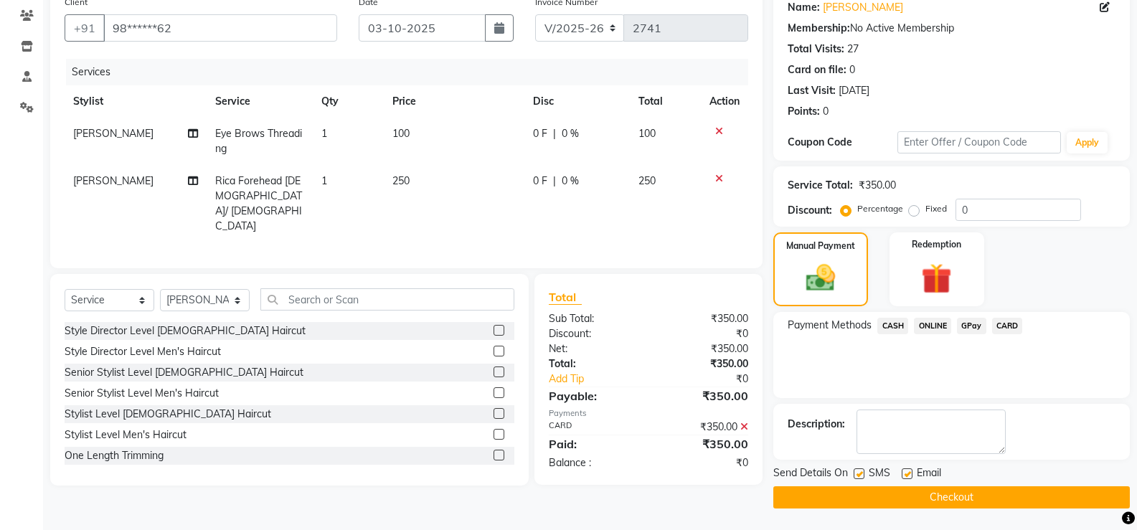
click at [857, 471] on label at bounding box center [859, 474] width 11 height 11
click at [857, 471] on input "checkbox" at bounding box center [858, 474] width 9 height 9
checkbox input "false"
click at [907, 474] on label at bounding box center [907, 474] width 11 height 11
click at [907, 474] on input "checkbox" at bounding box center [906, 474] width 9 height 9
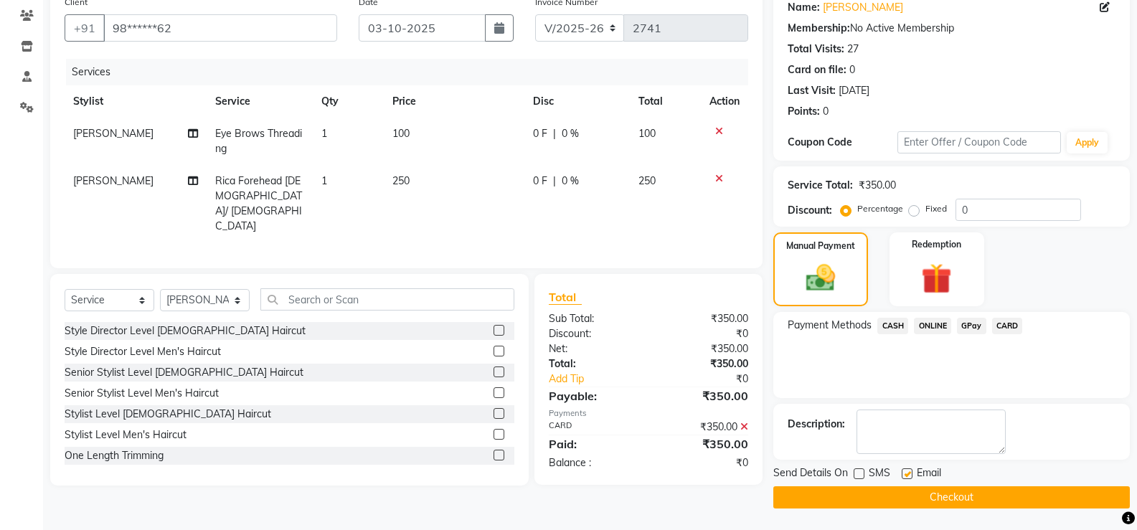
checkbox input "false"
click at [903, 493] on button "Checkout" at bounding box center [951, 497] width 357 height 22
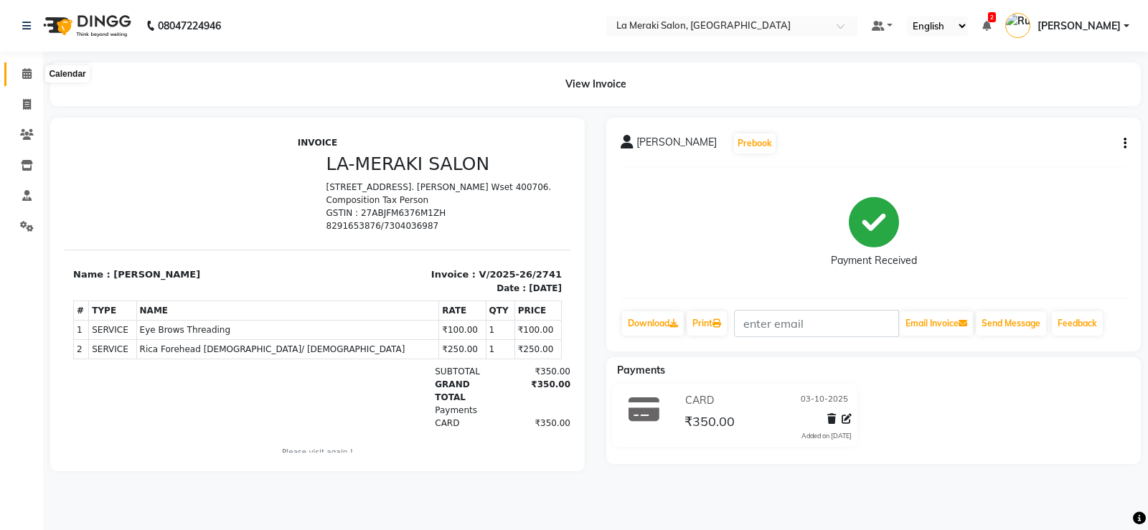
click at [29, 67] on span at bounding box center [26, 74] width 25 height 17
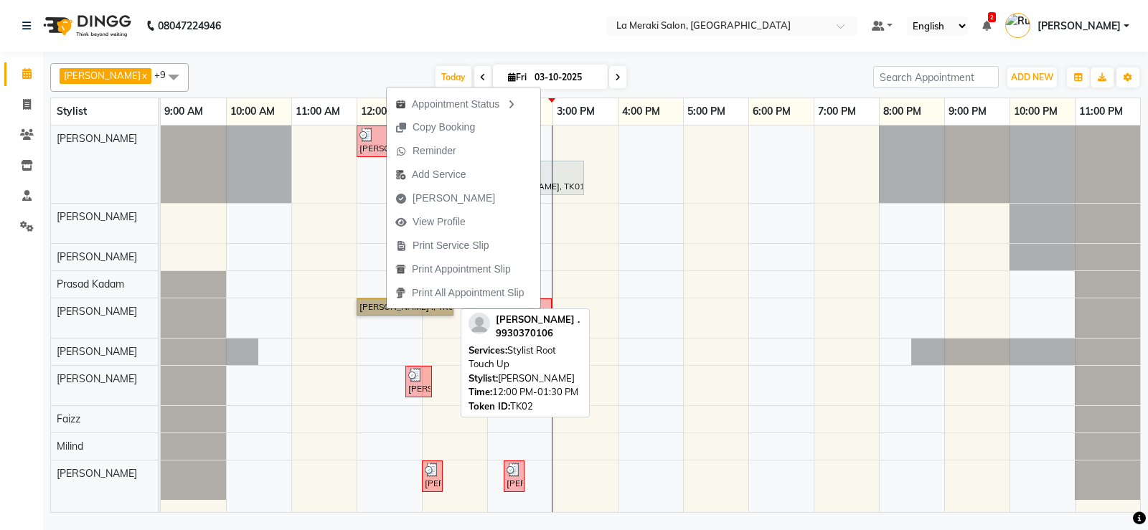
click at [379, 305] on link "[PERSON_NAME] ., TK02, 12:00 PM-01:30 PM, Stylist Root Touch Up" at bounding box center [405, 306] width 97 height 17
select select "1"
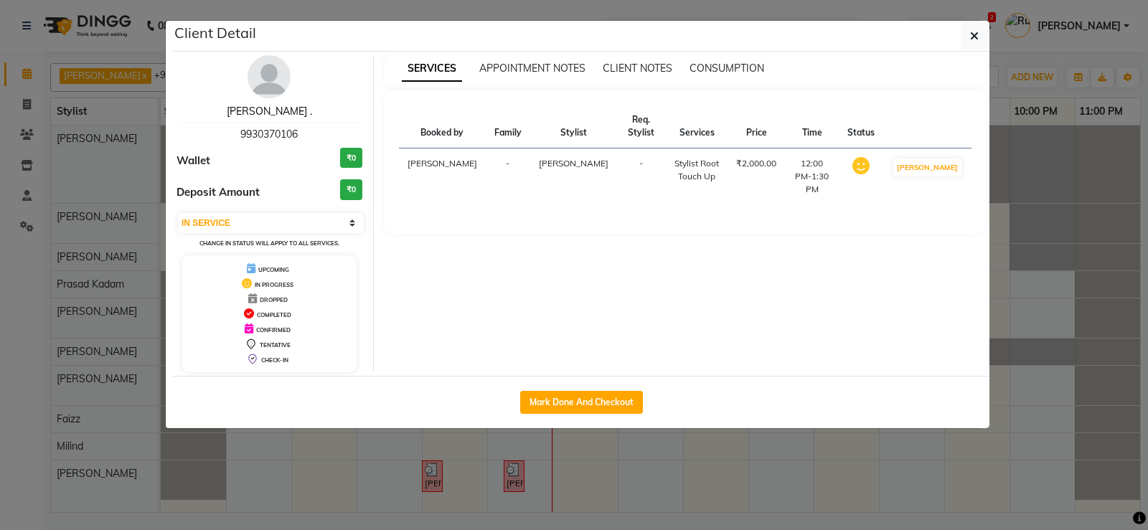
click at [278, 107] on link "[PERSON_NAME] ." at bounding box center [269, 111] width 85 height 13
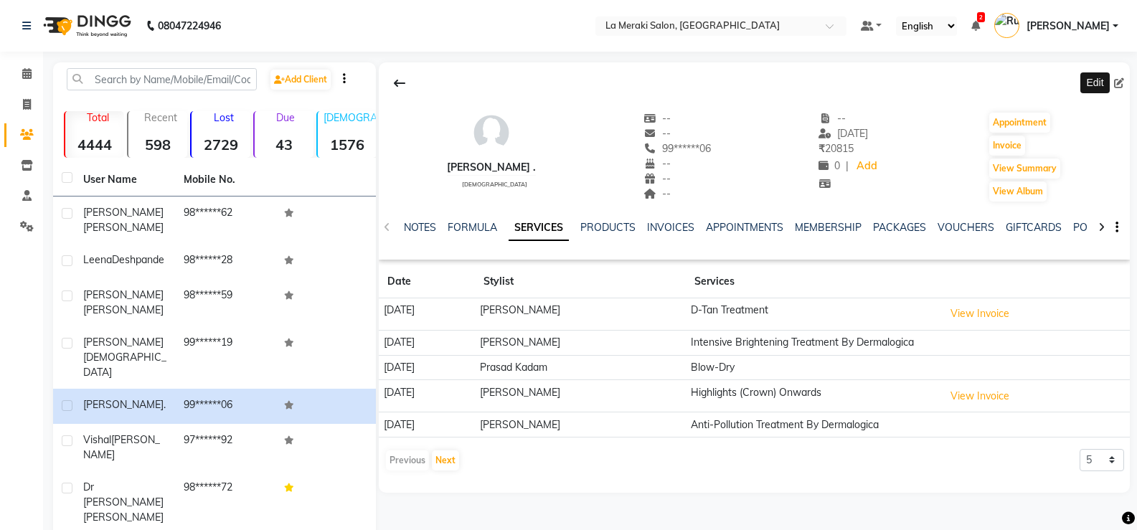
click at [1114, 83] on icon at bounding box center [1119, 83] width 10 height 10
select select "[DEMOGRAPHIC_DATA]"
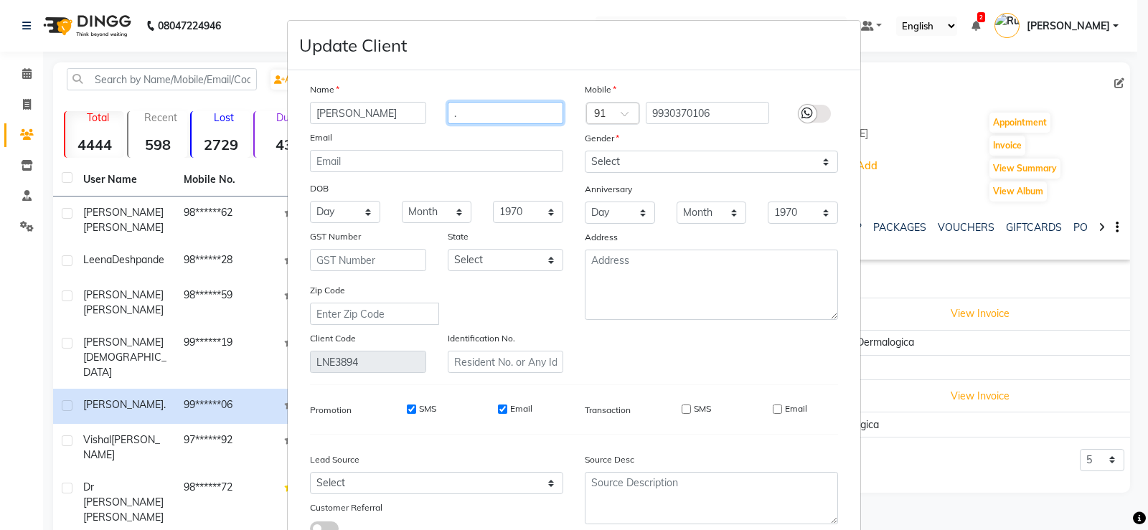
drag, startPoint x: 467, startPoint y: 110, endPoint x: 436, endPoint y: 120, distance: 32.9
click at [437, 119] on div "." at bounding box center [506, 113] width 138 height 22
drag, startPoint x: 390, startPoint y: 114, endPoint x: 195, endPoint y: 116, distance: 194.4
click at [200, 114] on ngb-modal-window "Update Client Name [PERSON_NAME] Email DOB Day 01 02 03 04 05 06 07 08 09 10 11…" at bounding box center [574, 265] width 1148 height 530
type input "v"
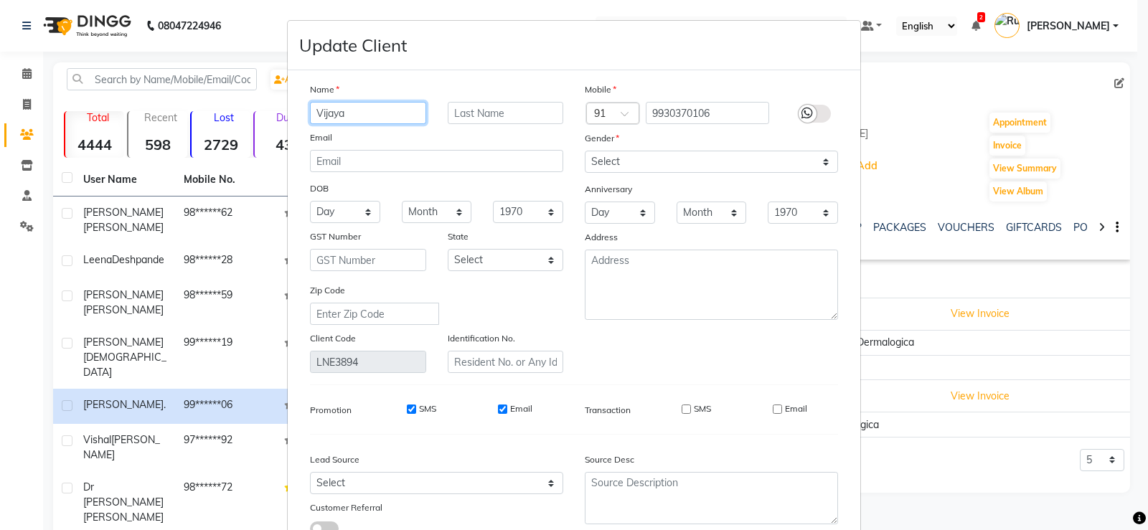
type input "Vijaya"
click at [476, 111] on input "text" at bounding box center [506, 113] width 116 height 22
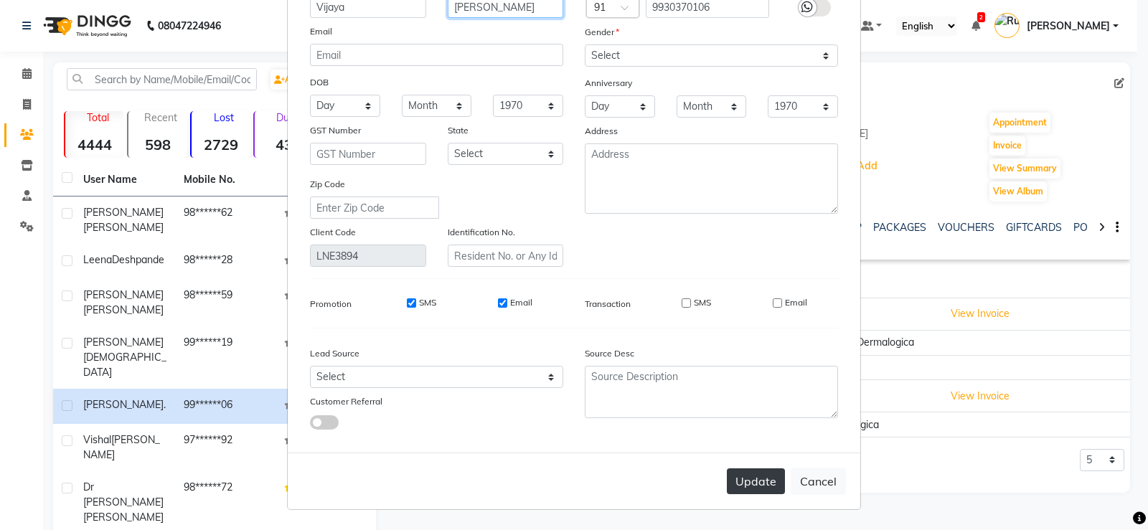
type input "[PERSON_NAME]"
click at [740, 483] on button "Update" at bounding box center [756, 482] width 58 height 26
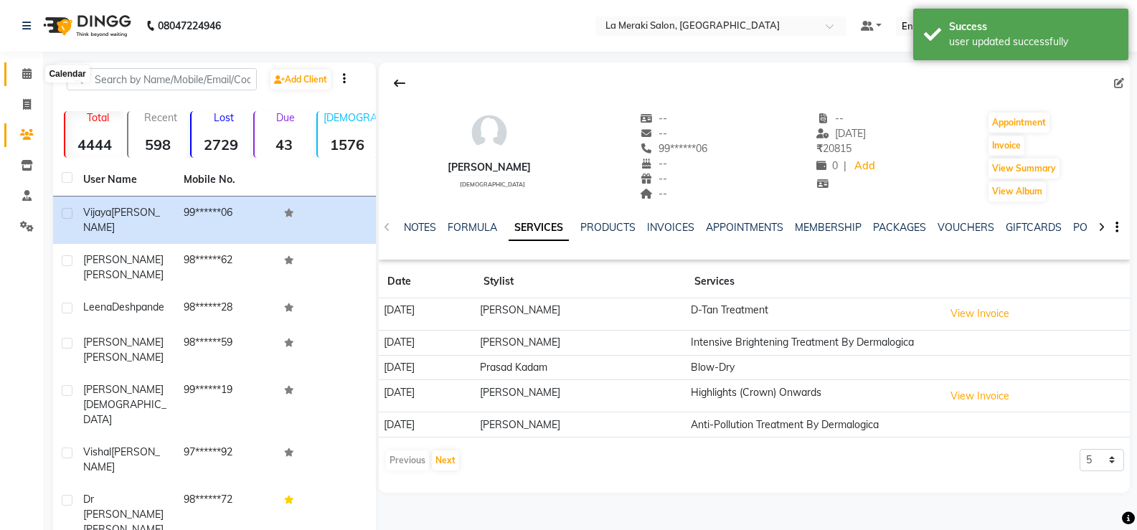
click at [27, 67] on span at bounding box center [26, 74] width 25 height 17
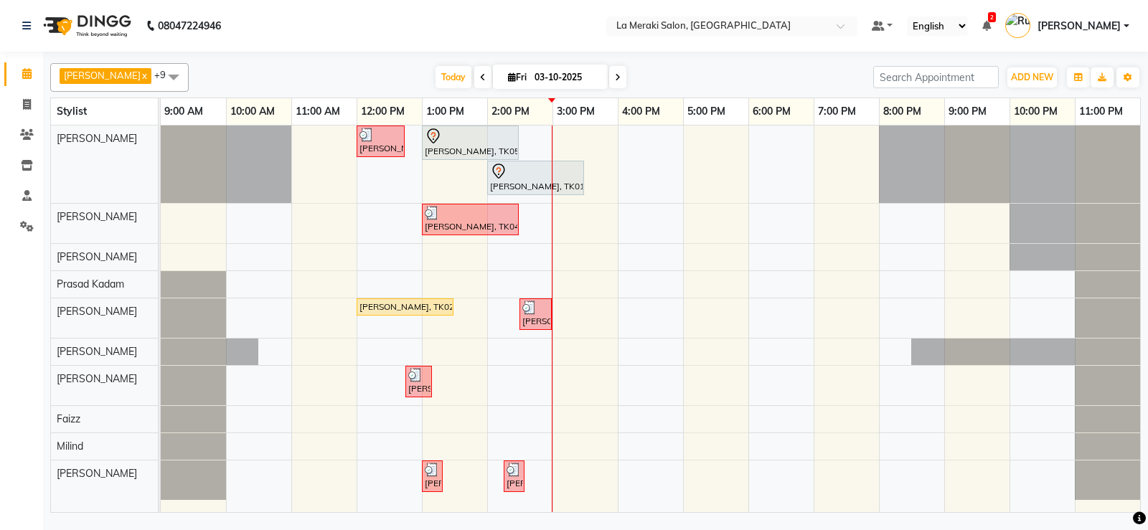
click at [574, 142] on div "[PERSON_NAME], TK03, 12:00 PM-12:45 PM, Stylist Level Men's Haircut [PERSON_NAM…" at bounding box center [650, 319] width 979 height 387
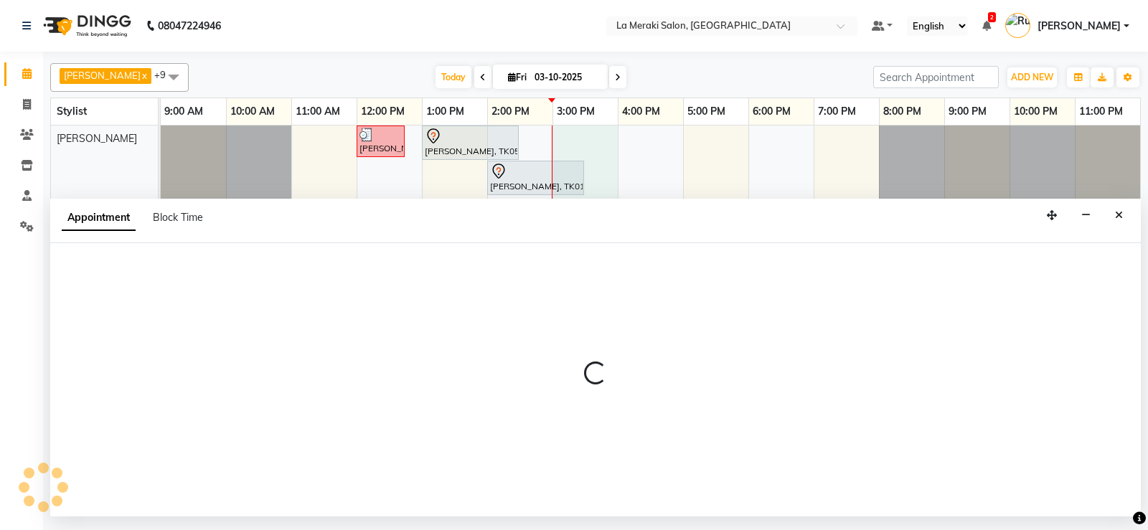
select select "5904"
select select "900"
select select "tentative"
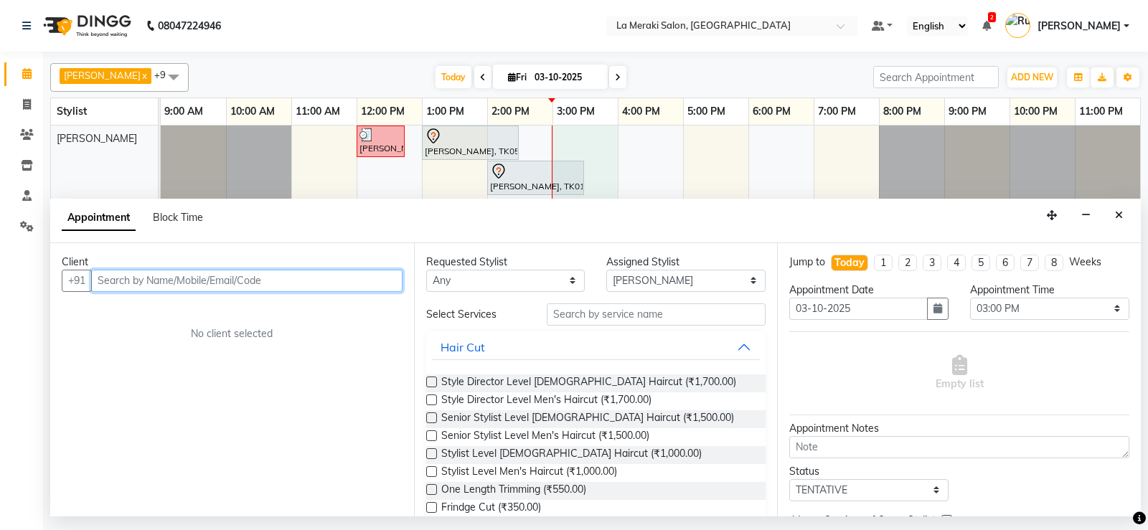
click at [347, 274] on input "text" at bounding box center [246, 281] width 311 height 22
type input "s"
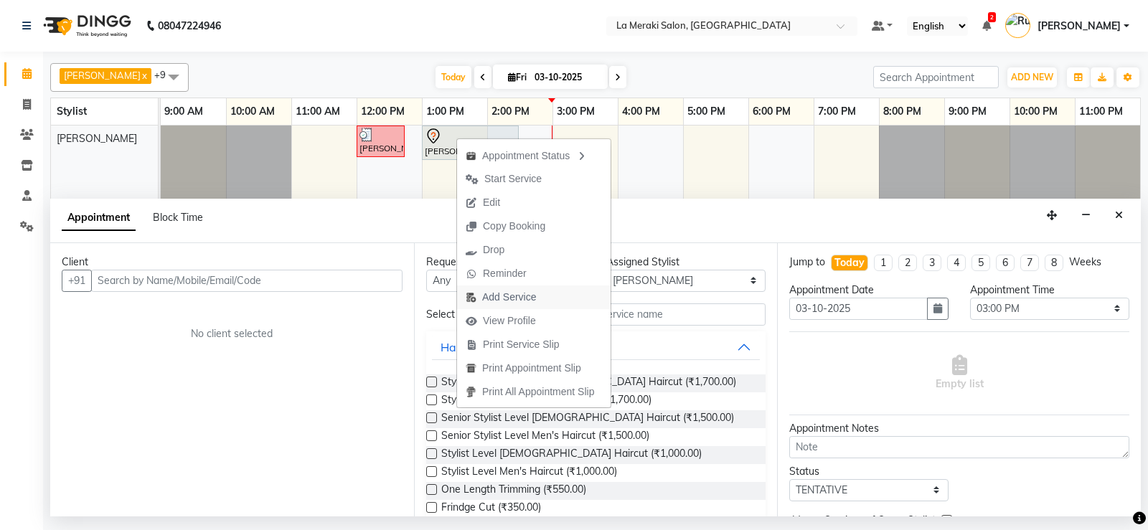
click at [502, 296] on span "Add Service" at bounding box center [509, 297] width 54 height 15
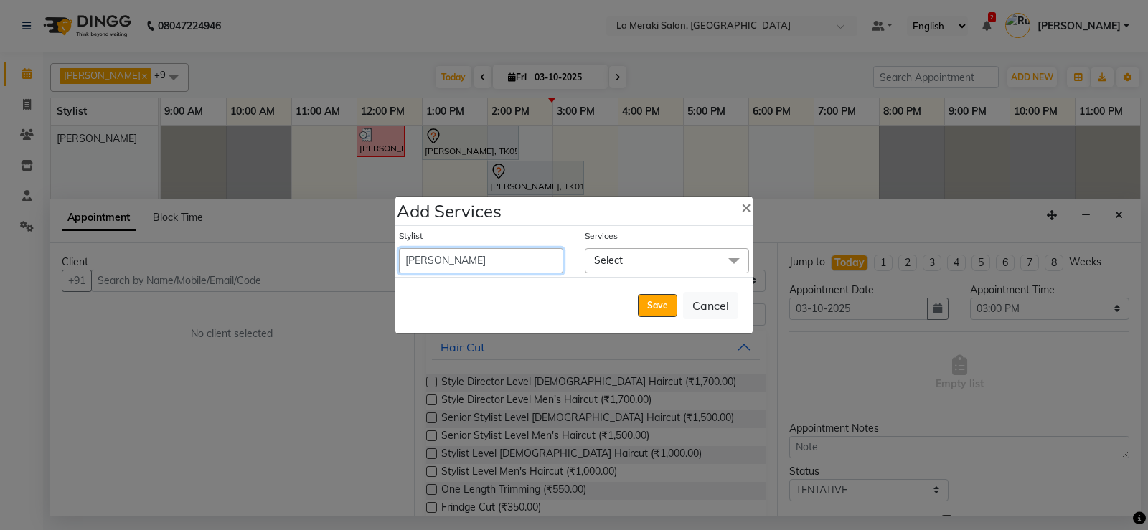
click at [422, 256] on select "[PERSON_NAME] Anus [PERSON_NAME] Faizz [PERSON_NAME] [PERSON_NAME] Kadam [PERSO…" at bounding box center [481, 260] width 164 height 25
select select "24520"
click at [399, 248] on select "[PERSON_NAME] Anus [PERSON_NAME] Faizz [PERSON_NAME] [PERSON_NAME] Kadam [PERSO…" at bounding box center [481, 260] width 164 height 25
select select "870"
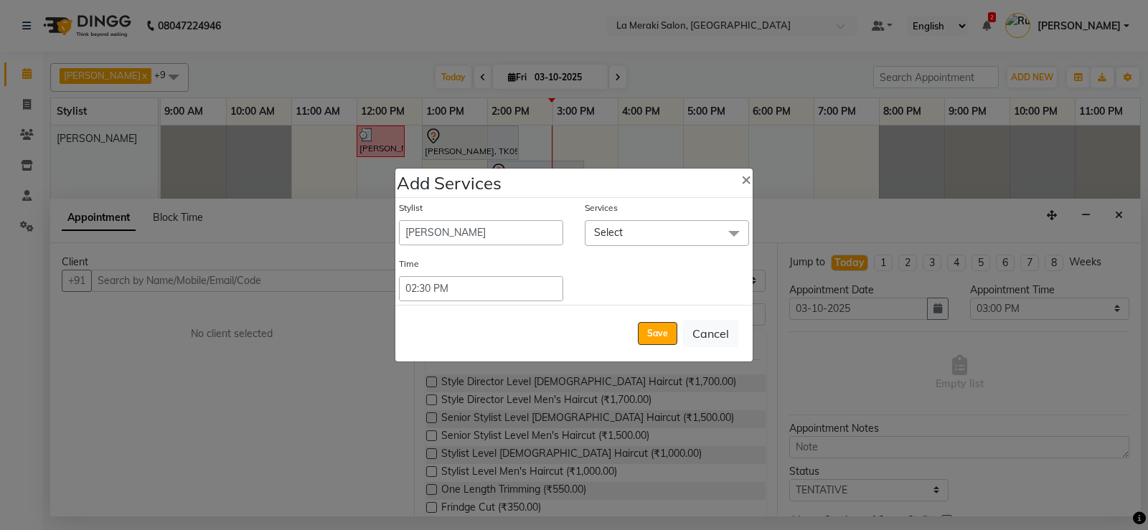
click at [638, 240] on span "Select" at bounding box center [667, 232] width 164 height 25
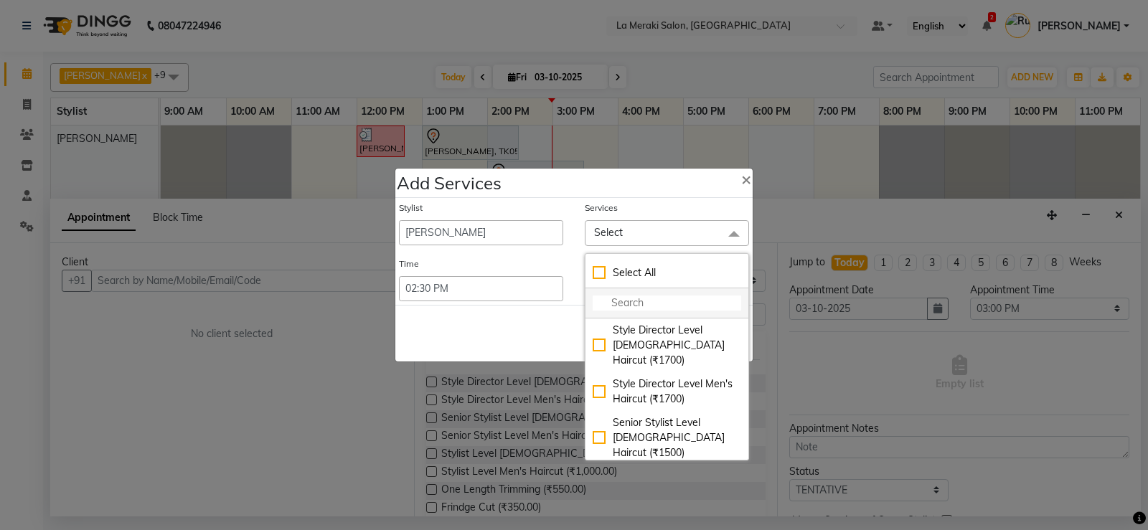
click at [618, 302] on input "multiselect-search" at bounding box center [667, 303] width 149 height 15
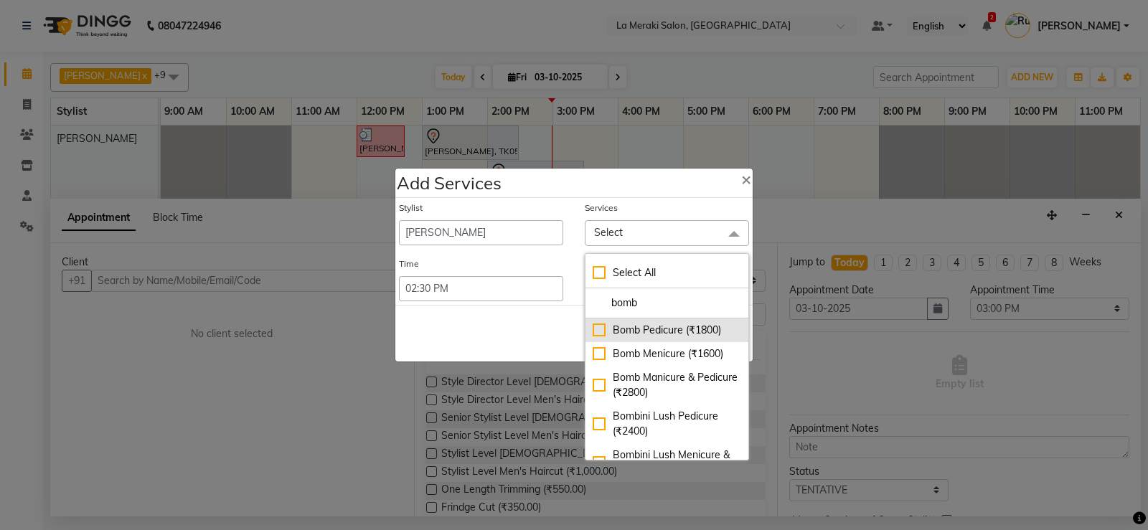
type input "bomb"
click at [600, 331] on div "Bomb Pedicure (₹1800)" at bounding box center [667, 330] width 149 height 15
checkbox input "true"
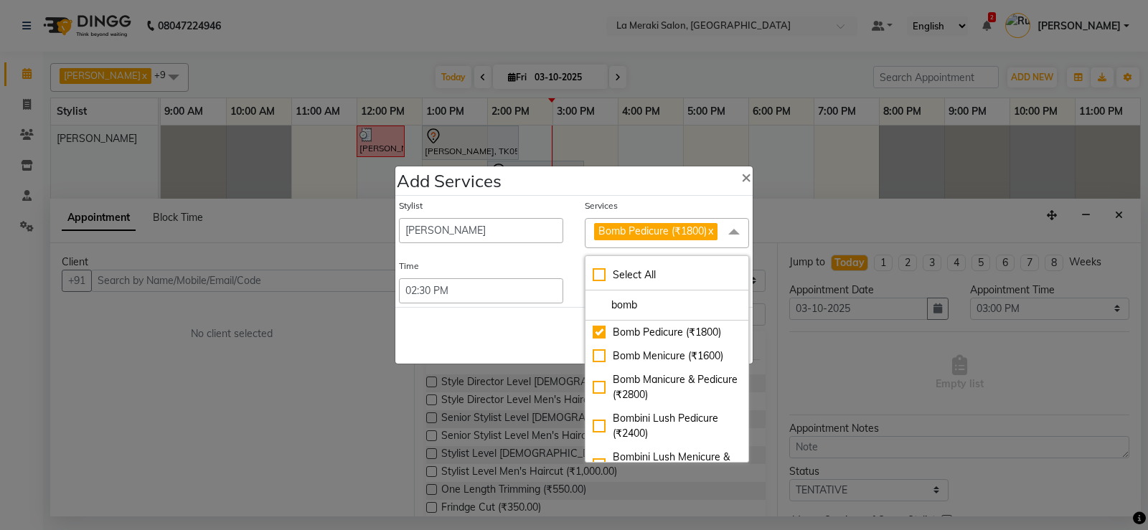
click at [643, 210] on div "Services" at bounding box center [667, 208] width 164 height 19
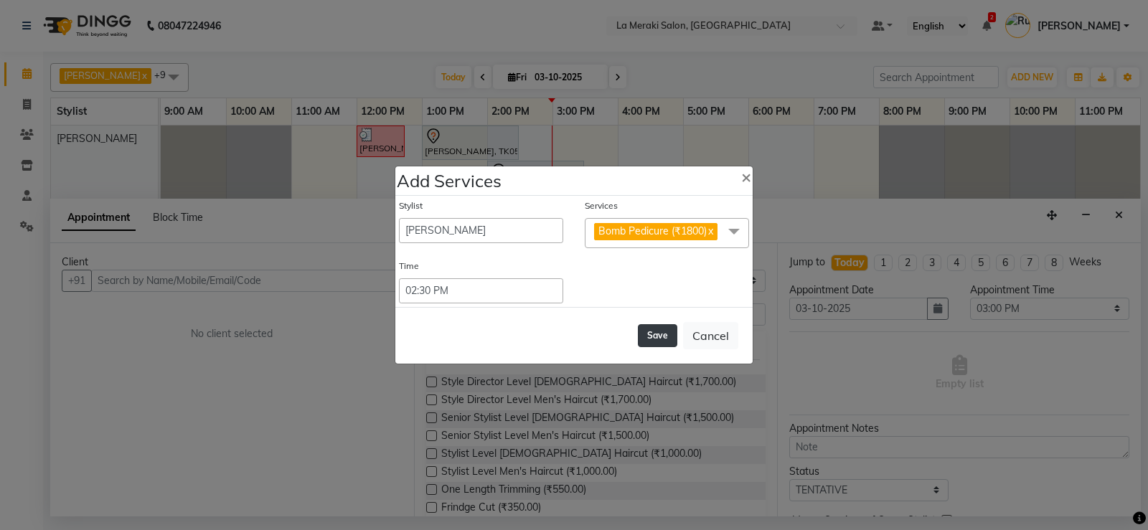
click at [657, 339] on button "Save" at bounding box center [657, 335] width 39 height 23
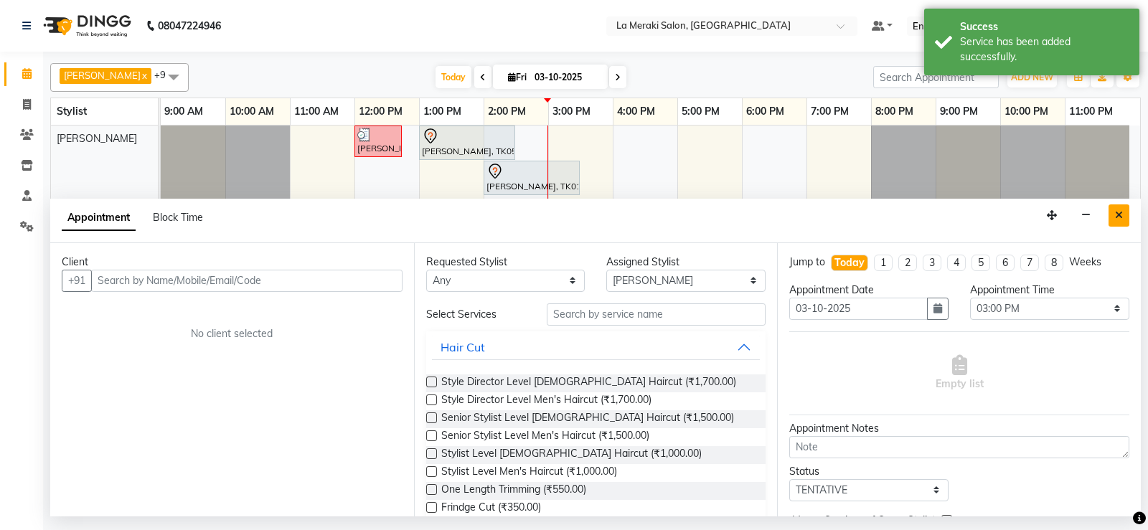
click at [1109, 207] on button "Close" at bounding box center [1119, 215] width 21 height 22
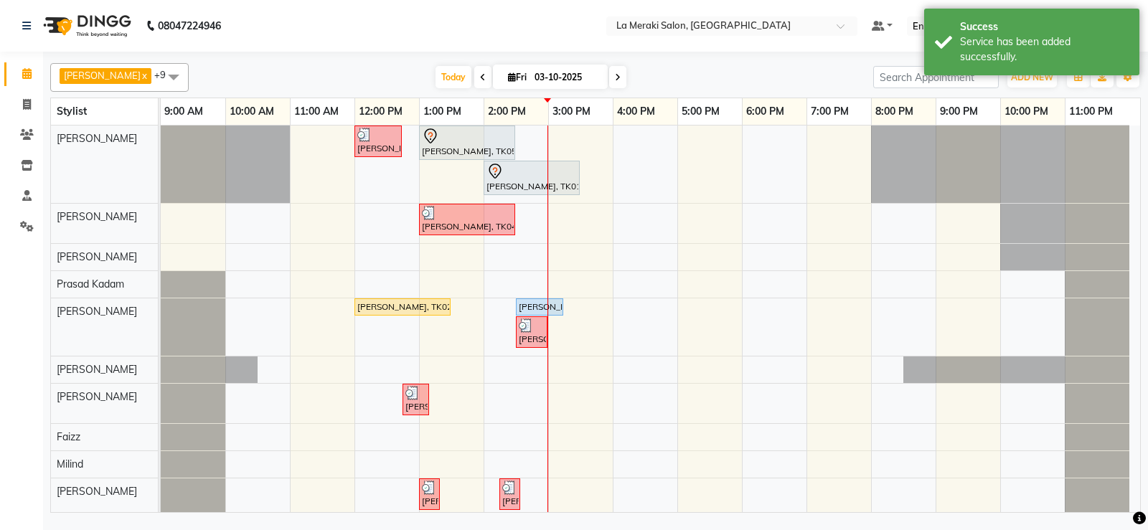
scroll to position [6, 0]
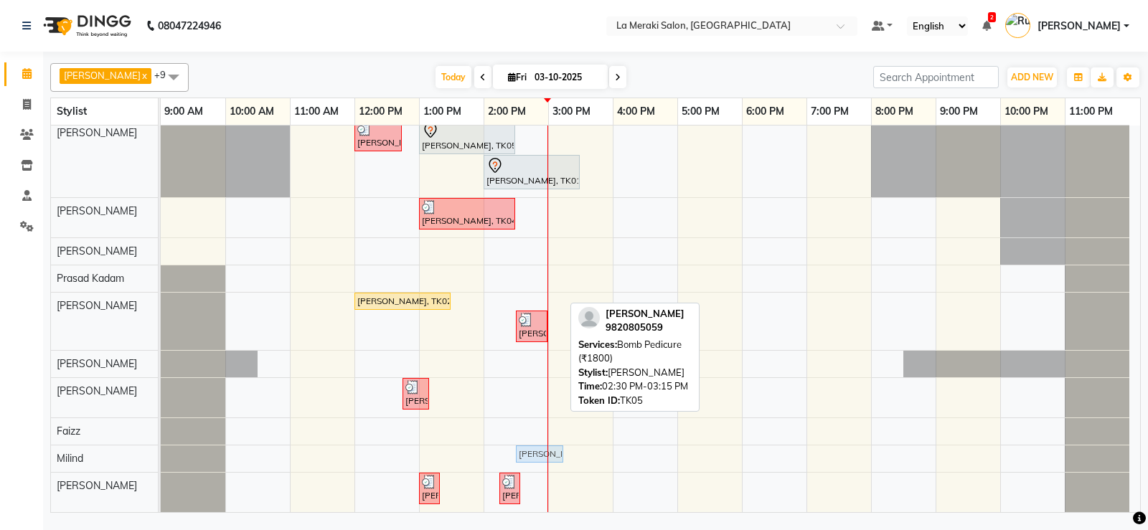
drag, startPoint x: 536, startPoint y: 296, endPoint x: 519, endPoint y: 465, distance: 169.5
click at [519, 465] on div "[PERSON_NAME], TK03, 12:00 PM-12:45 PM, Stylist Level Men's Haircut [PERSON_NAM…" at bounding box center [650, 316] width 979 height 392
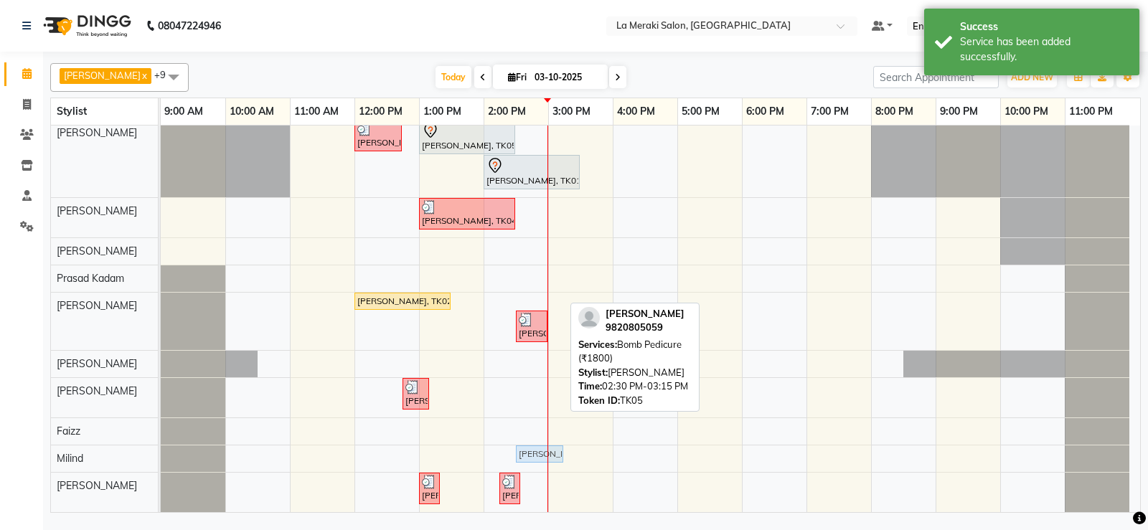
scroll to position [0, 0]
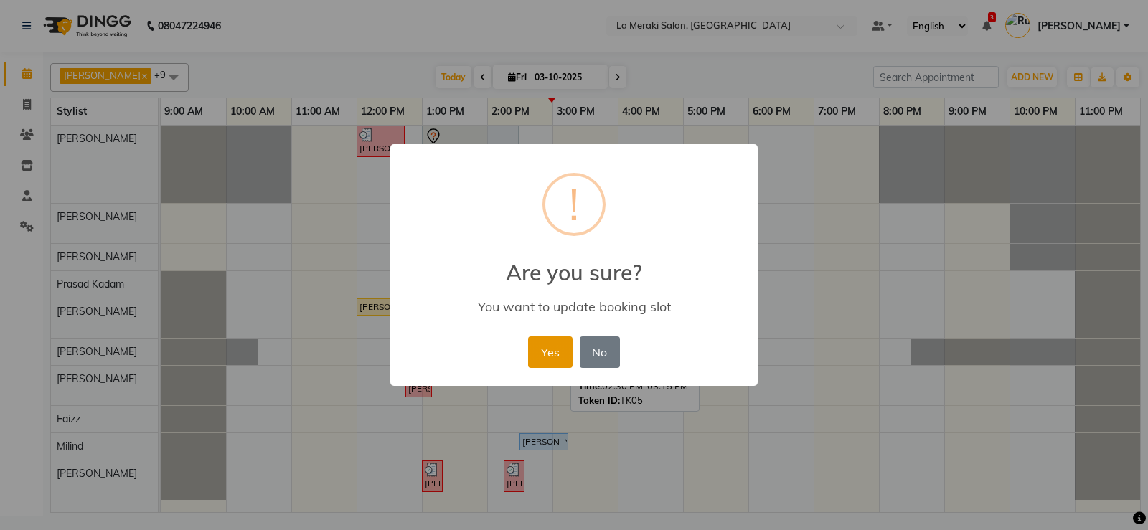
drag, startPoint x: 544, startPoint y: 344, endPoint x: 525, endPoint y: 408, distance: 66.5
click at [545, 344] on button "Yes" at bounding box center [550, 353] width 44 height 32
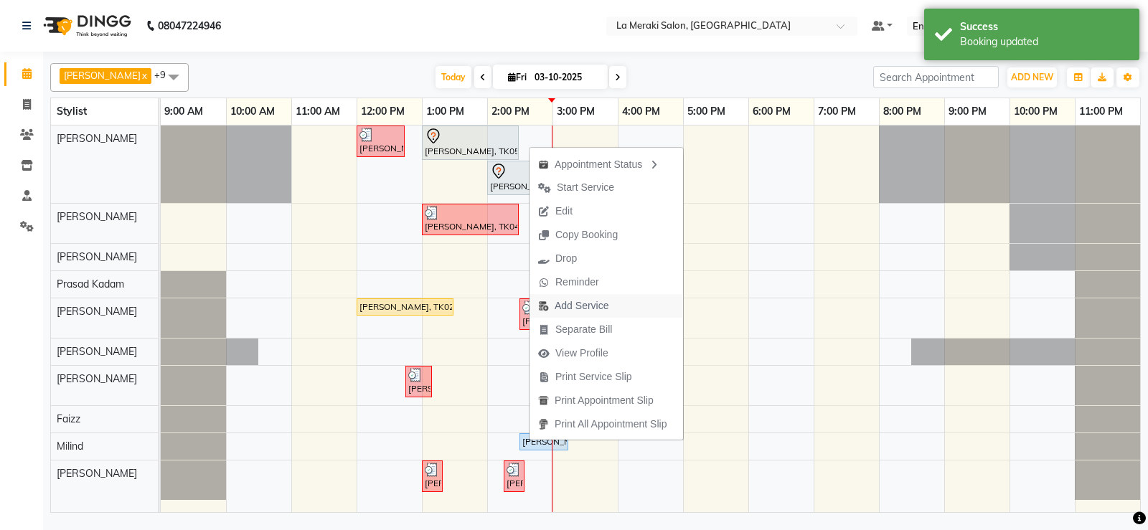
click at [572, 303] on span "Add Service" at bounding box center [582, 305] width 54 height 15
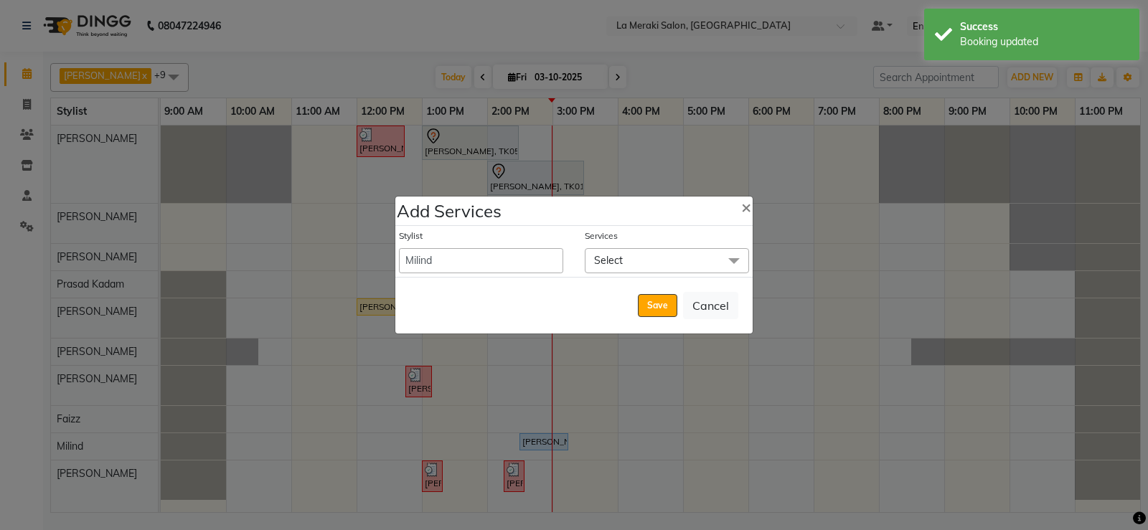
click at [456, 245] on div "Stylist" at bounding box center [481, 239] width 164 height 19
click at [456, 252] on select "[PERSON_NAME] Anus [PERSON_NAME] Faizz [PERSON_NAME] [PERSON_NAME] Kadam [PERSO…" at bounding box center [481, 260] width 164 height 25
select select "5906"
click at [399, 248] on select "[PERSON_NAME] Anus [PERSON_NAME] Faizz [PERSON_NAME] [PERSON_NAME] Kadam [PERSO…" at bounding box center [481, 260] width 164 height 25
select select "915"
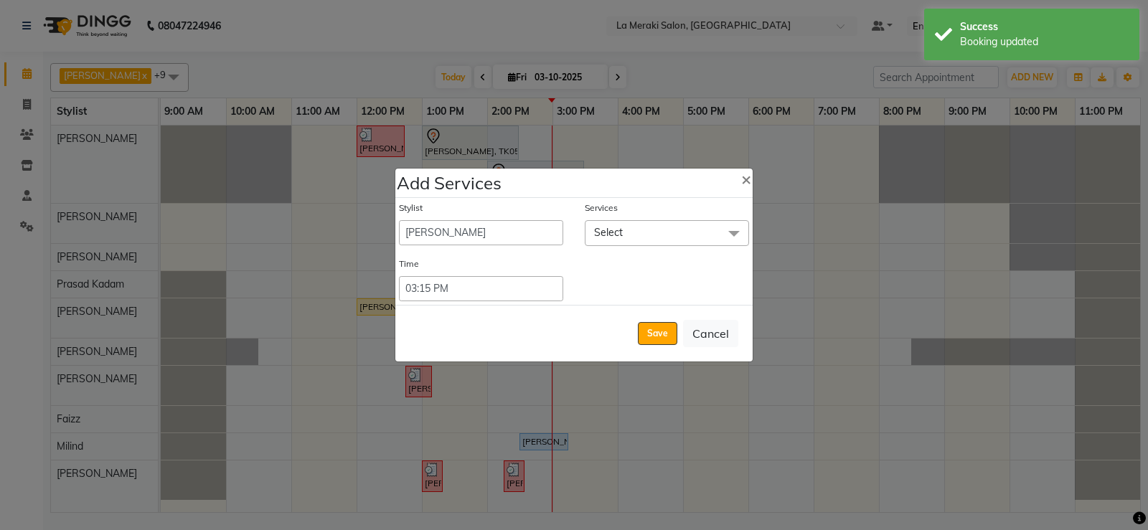
click at [632, 238] on span "Select" at bounding box center [667, 232] width 164 height 25
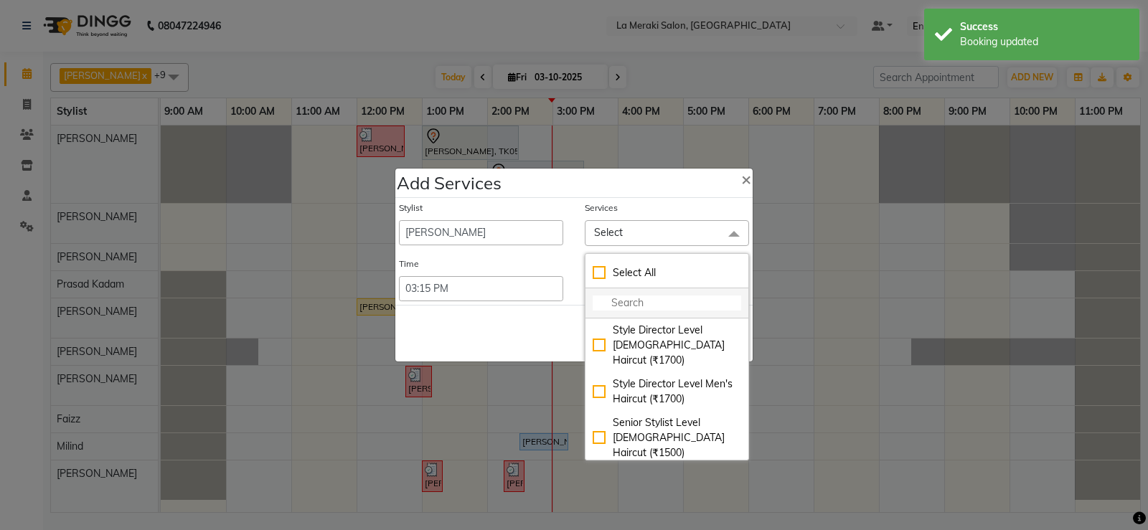
click at [624, 296] on input "multiselect-search" at bounding box center [667, 303] width 149 height 15
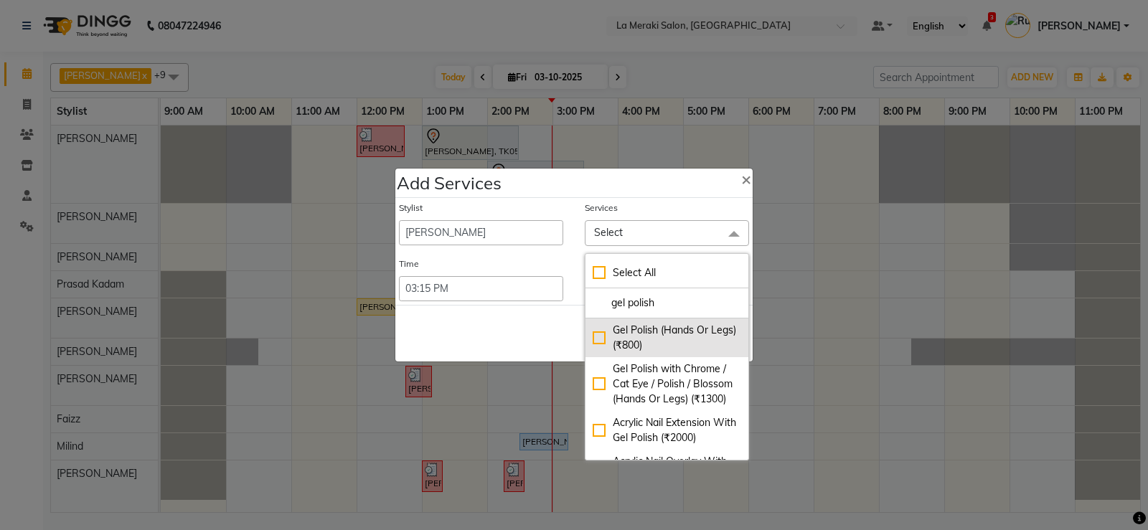
type input "gel polish"
click at [593, 341] on div "Gel Polish (Hands Or Legs) (₹800)" at bounding box center [667, 338] width 149 height 30
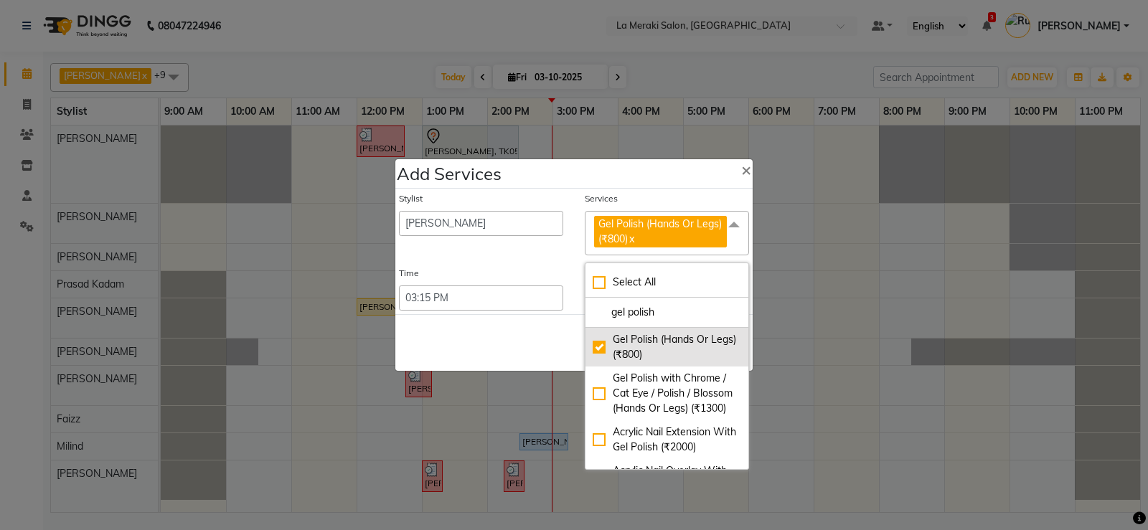
click at [593, 344] on div "Gel Polish (Hands Or Legs) (₹800)" at bounding box center [667, 347] width 149 height 30
checkbox input "false"
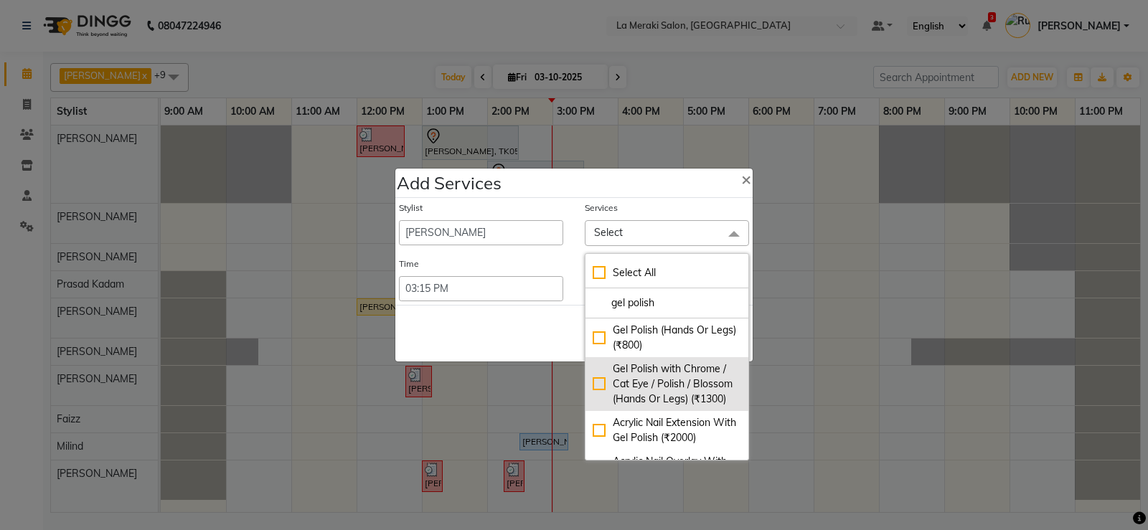
click at [593, 390] on div "Gel Polish with Chrome / Cat Eye / Polish / Blossom (Hands Or Legs) (₹1300)" at bounding box center [667, 384] width 149 height 45
checkbox input "true"
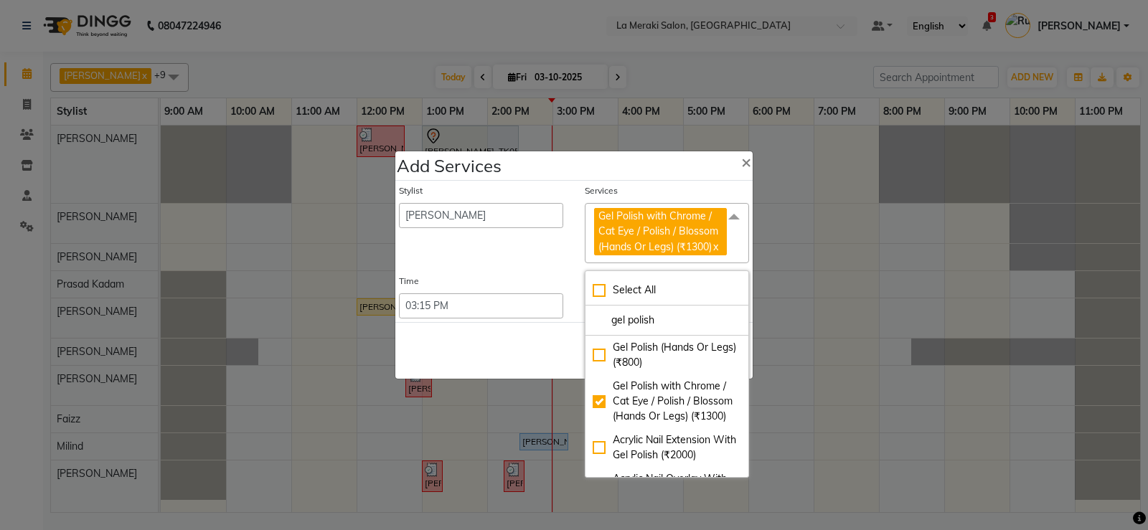
click at [656, 184] on div "Services" at bounding box center [667, 193] width 164 height 19
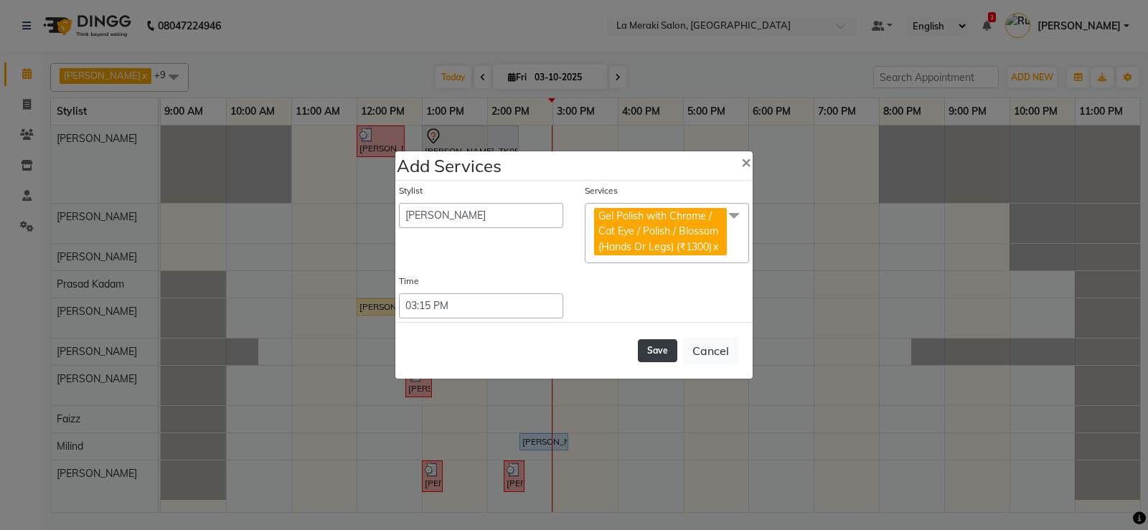
click at [648, 354] on button "Save" at bounding box center [657, 350] width 39 height 23
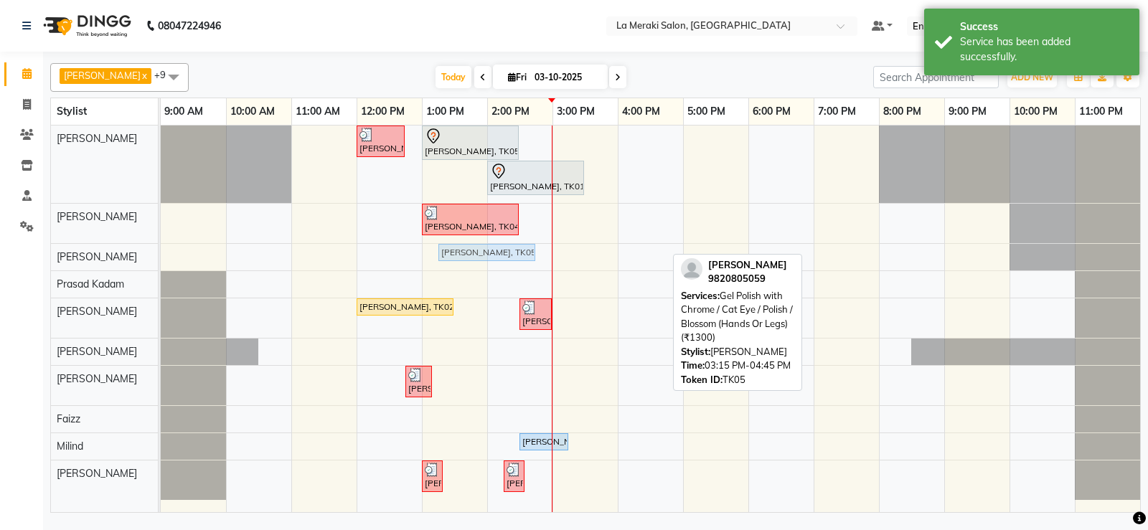
drag, startPoint x: 620, startPoint y: 252, endPoint x: 522, endPoint y: 252, distance: 98.3
click at [161, 252] on div "[PERSON_NAME], TK05, 03:15 PM-04:45 PM, Gel Polish with Chrome / Cat Eye / Poli…" at bounding box center [161, 256] width 0 height 25
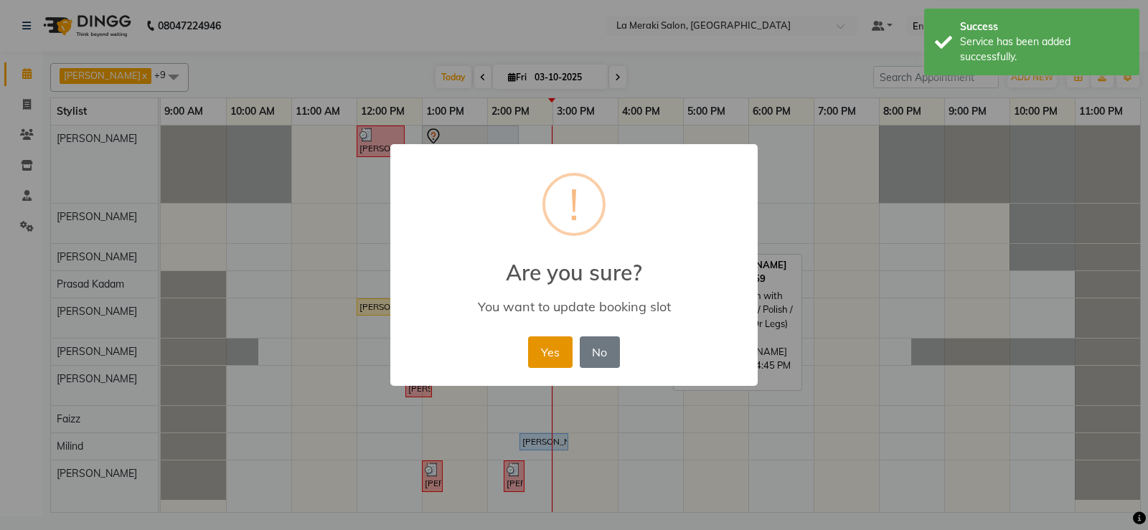
click at [547, 353] on button "Yes" at bounding box center [550, 353] width 44 height 32
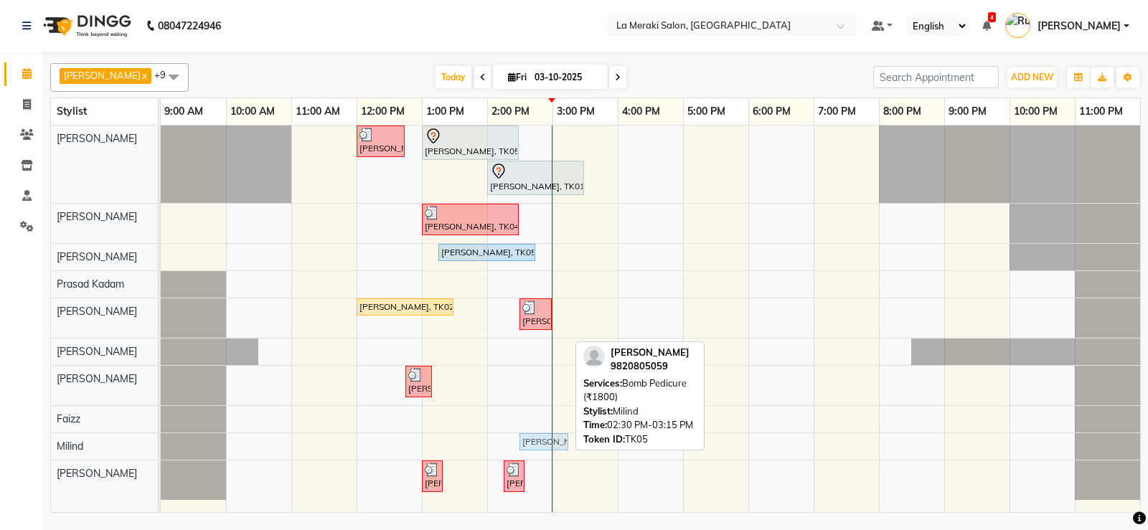
drag, startPoint x: 540, startPoint y: 442, endPoint x: 528, endPoint y: 443, distance: 11.5
click at [161, 443] on div "[PERSON_NAME], TK05, 02:30 PM-03:15 PM, Bomb Pedicure (₹1800) [PERSON_NAME], TK…" at bounding box center [161, 445] width 0 height 25
